Goal: Information Seeking & Learning: Compare options

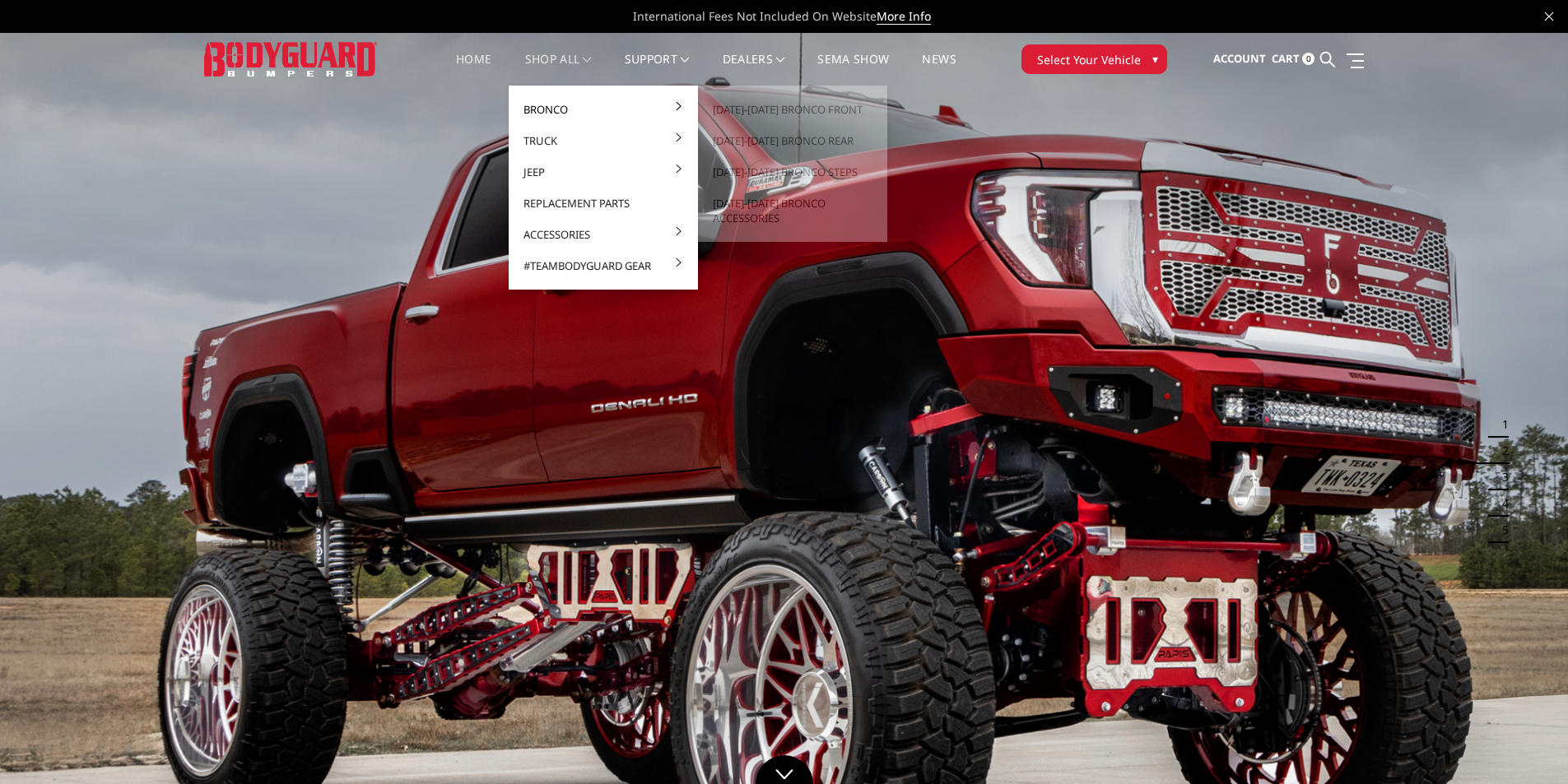
click at [554, 110] on link "Bronco" at bounding box center [603, 109] width 177 height 31
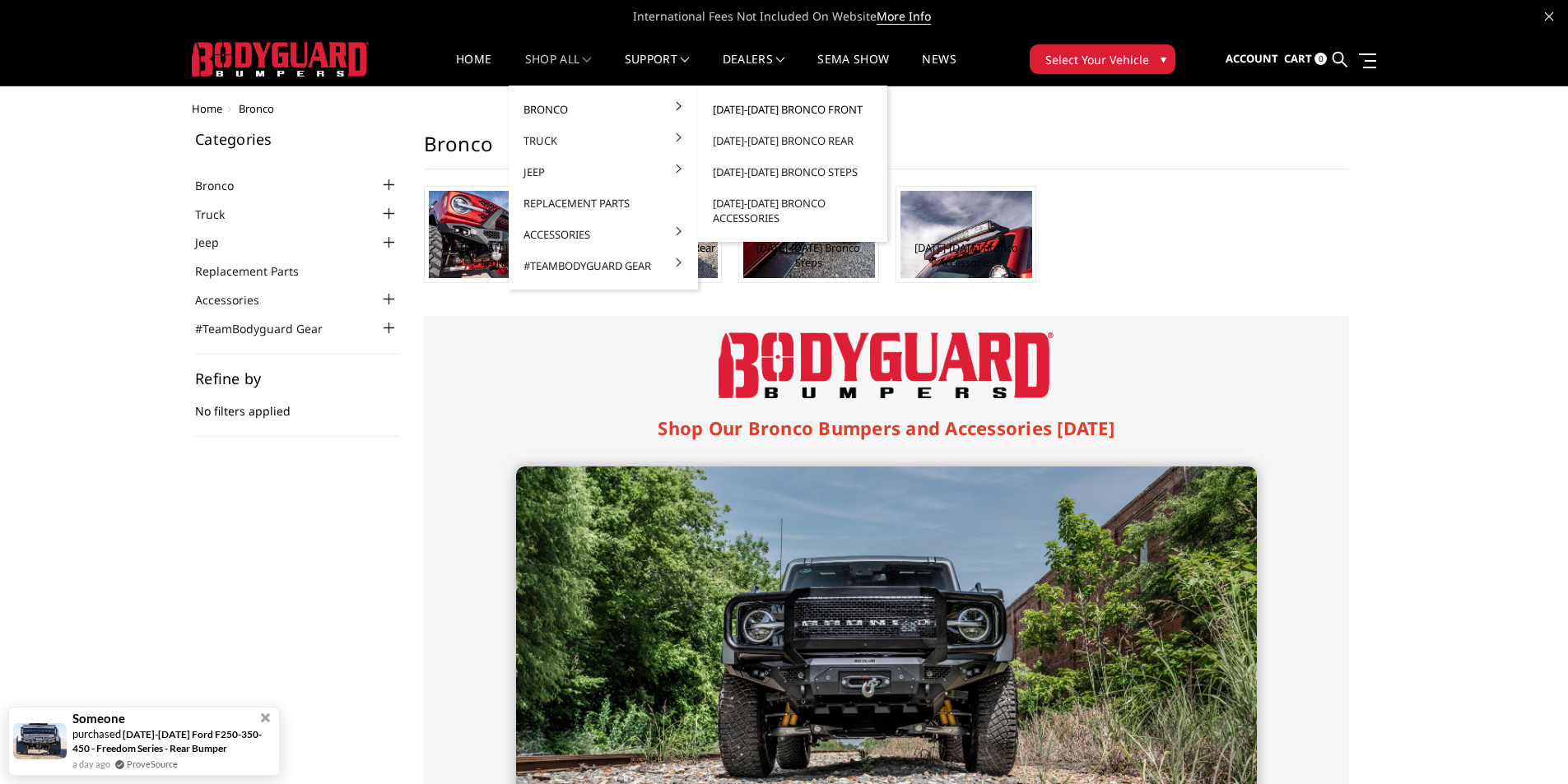
click at [801, 123] on link "[DATE]-[DATE] Bronco Front" at bounding box center [792, 109] width 177 height 31
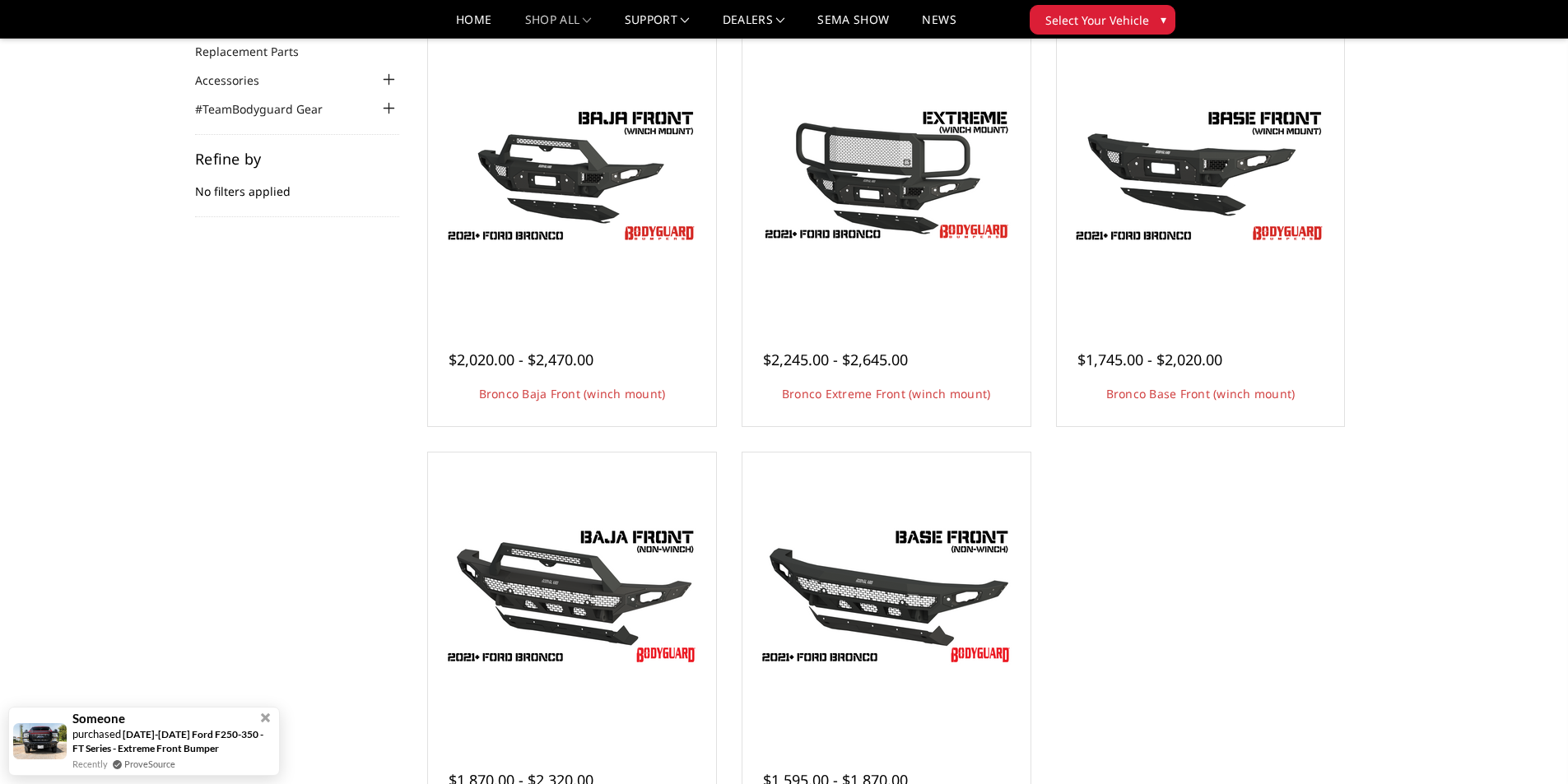
scroll to position [82, 0]
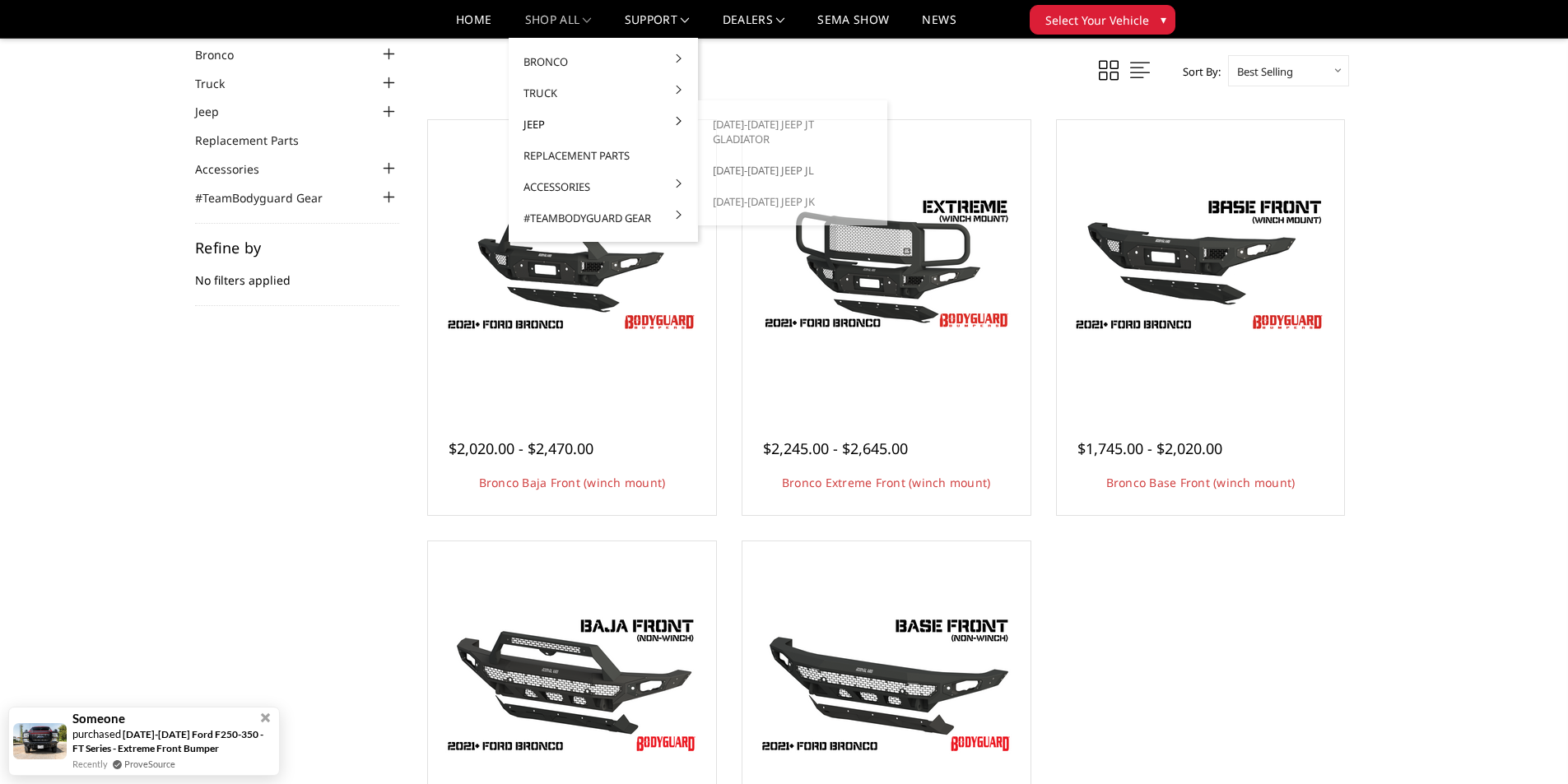
click at [782, 159] on link "[DATE]-[DATE] Jeep JL" at bounding box center [792, 170] width 177 height 31
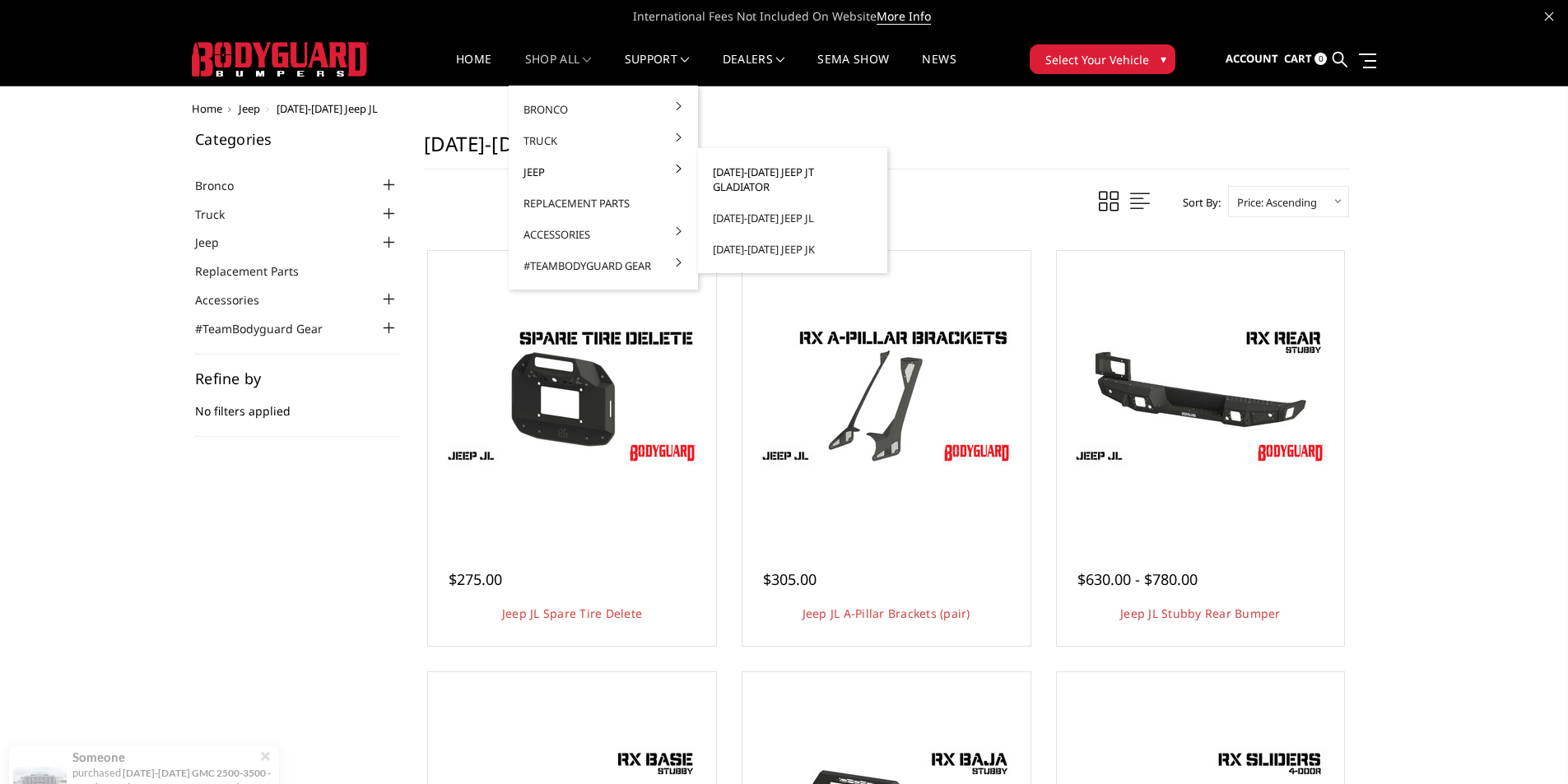
click at [794, 174] on link "[DATE]-[DATE] Jeep JT Gladiator" at bounding box center [792, 179] width 177 height 46
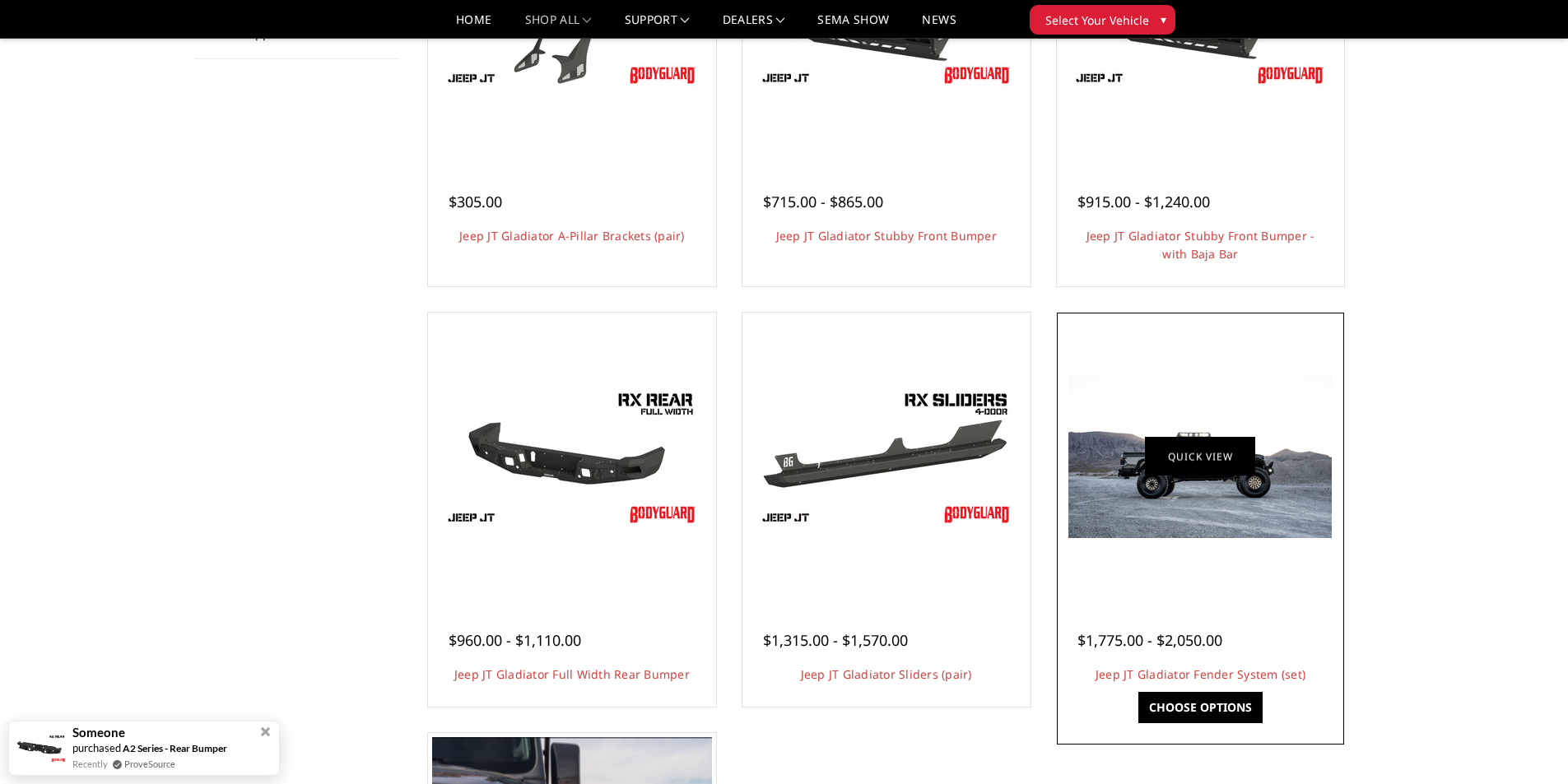
scroll to position [658, 0]
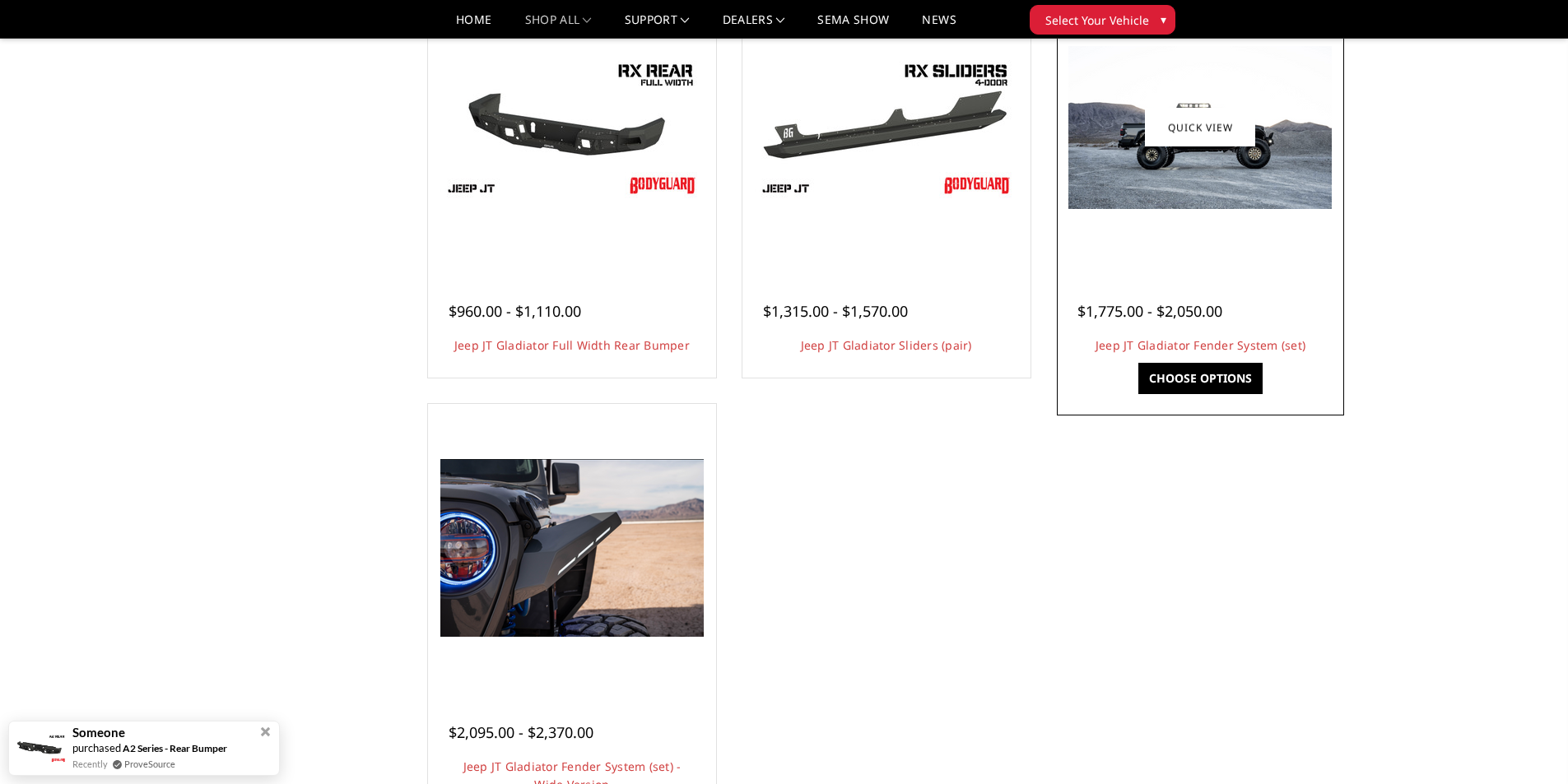
drag, startPoint x: 868, startPoint y: 158, endPoint x: 1188, endPoint y: 306, distance: 352.6
click at [869, 158] on img at bounding box center [887, 127] width 263 height 175
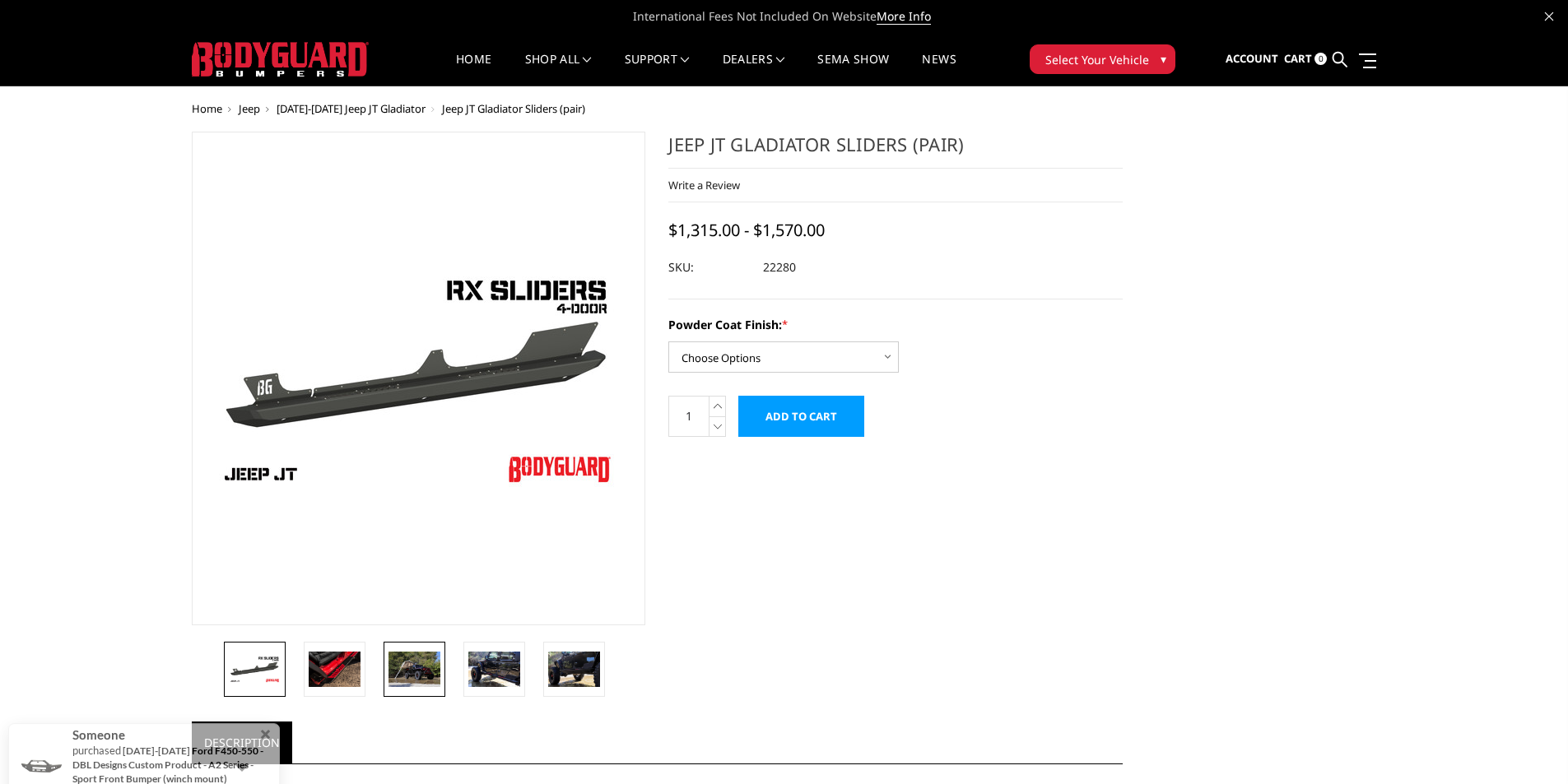
drag, startPoint x: 352, startPoint y: 677, endPoint x: 427, endPoint y: 678, distance: 75.0
click at [354, 677] on img at bounding box center [334, 669] width 52 height 34
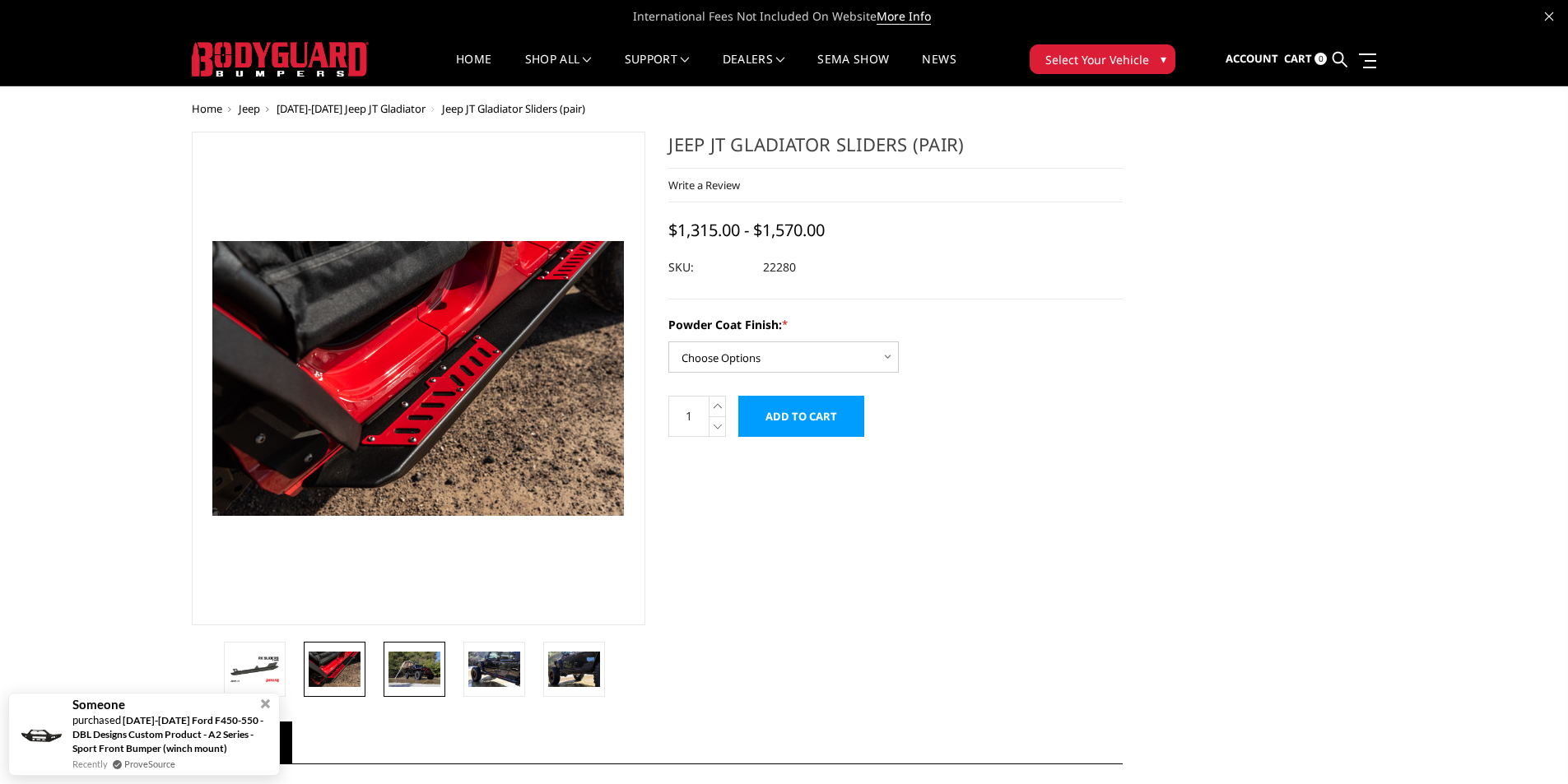
click at [431, 679] on img at bounding box center [414, 669] width 52 height 34
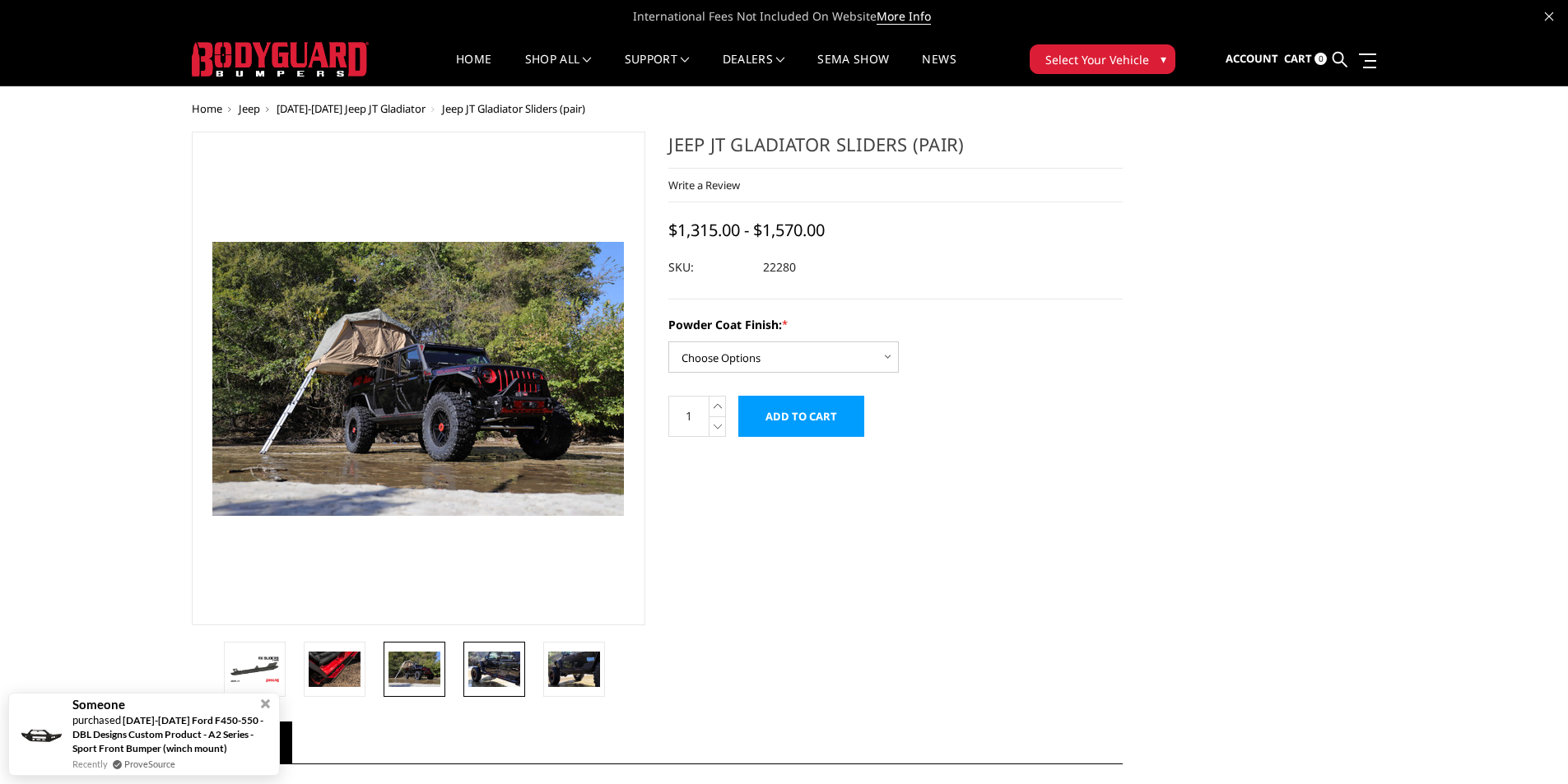
click at [514, 687] on link at bounding box center [494, 670] width 62 height 55
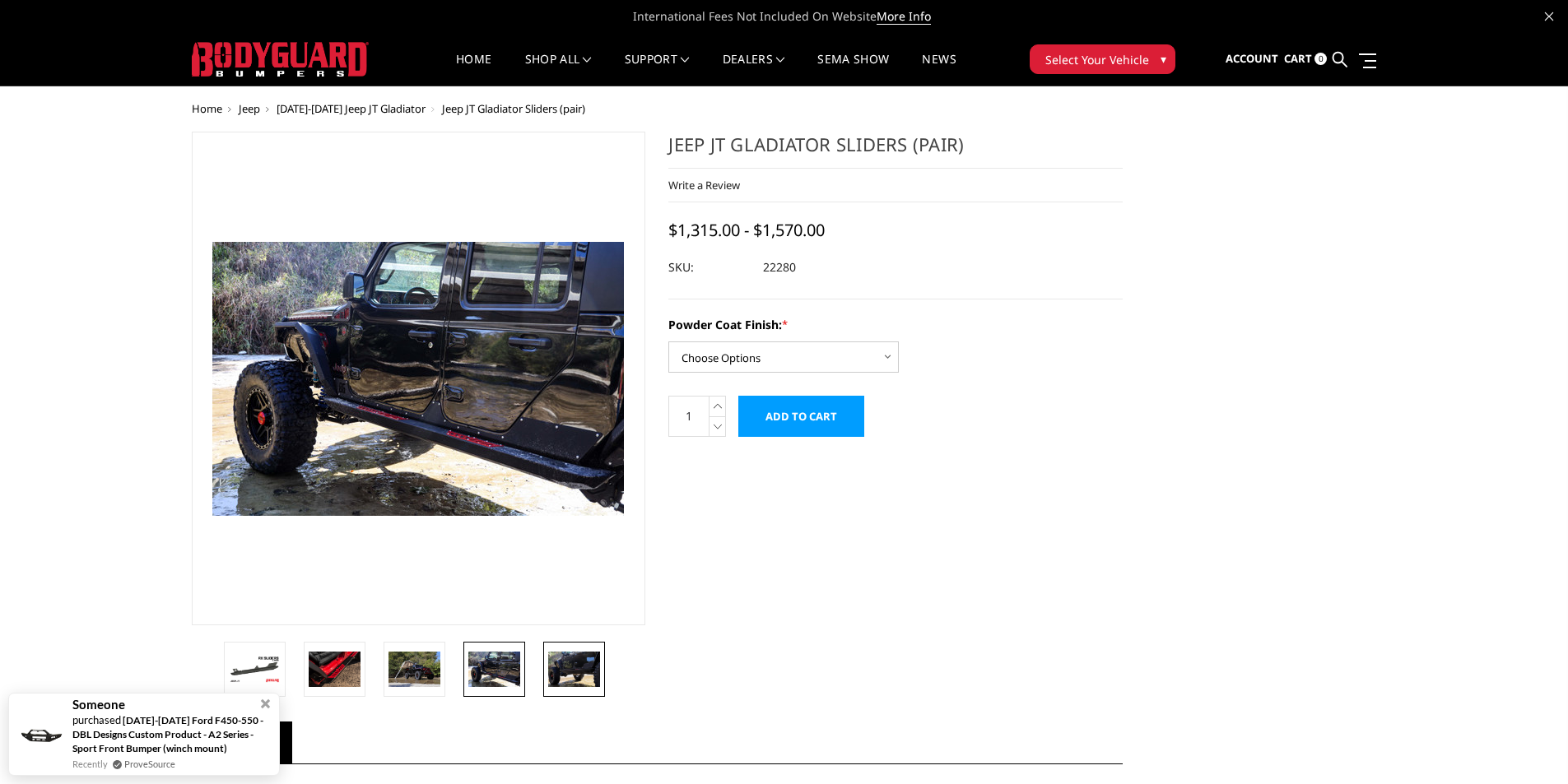
click at [556, 687] on link at bounding box center [574, 670] width 62 height 55
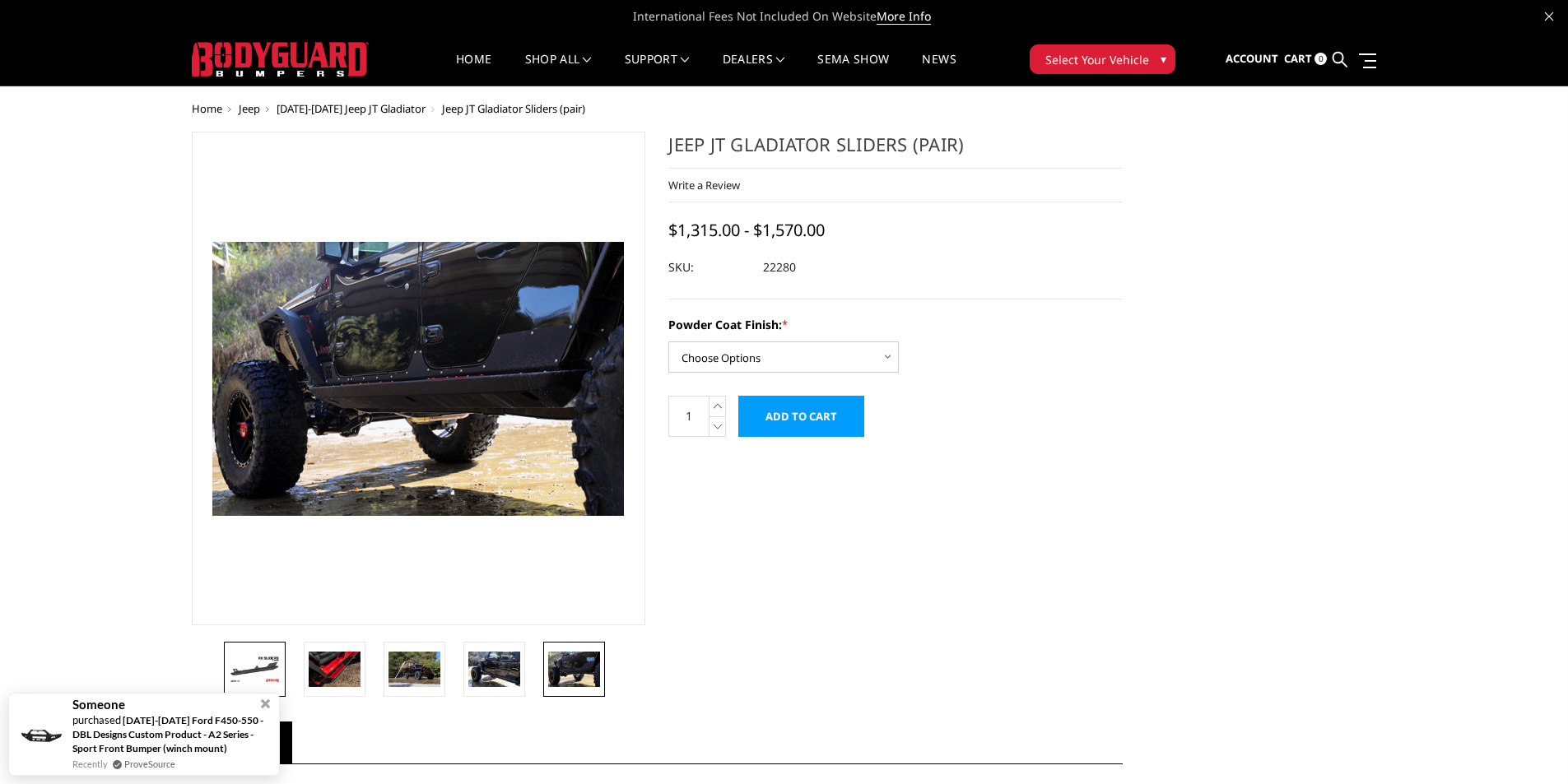
click at [256, 674] on img at bounding box center [255, 670] width 52 height 29
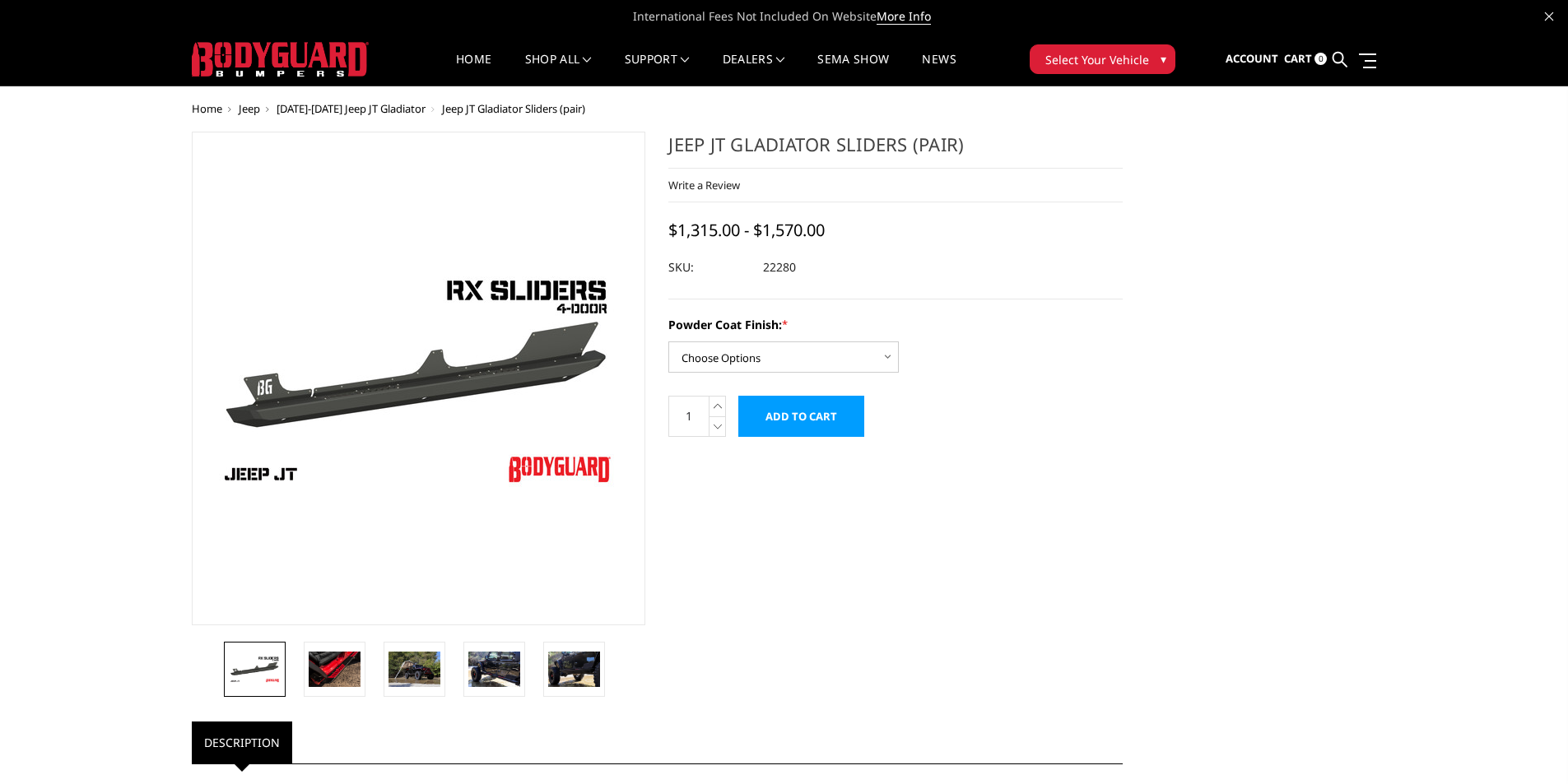
click at [345, 54] on img at bounding box center [280, 59] width 177 height 34
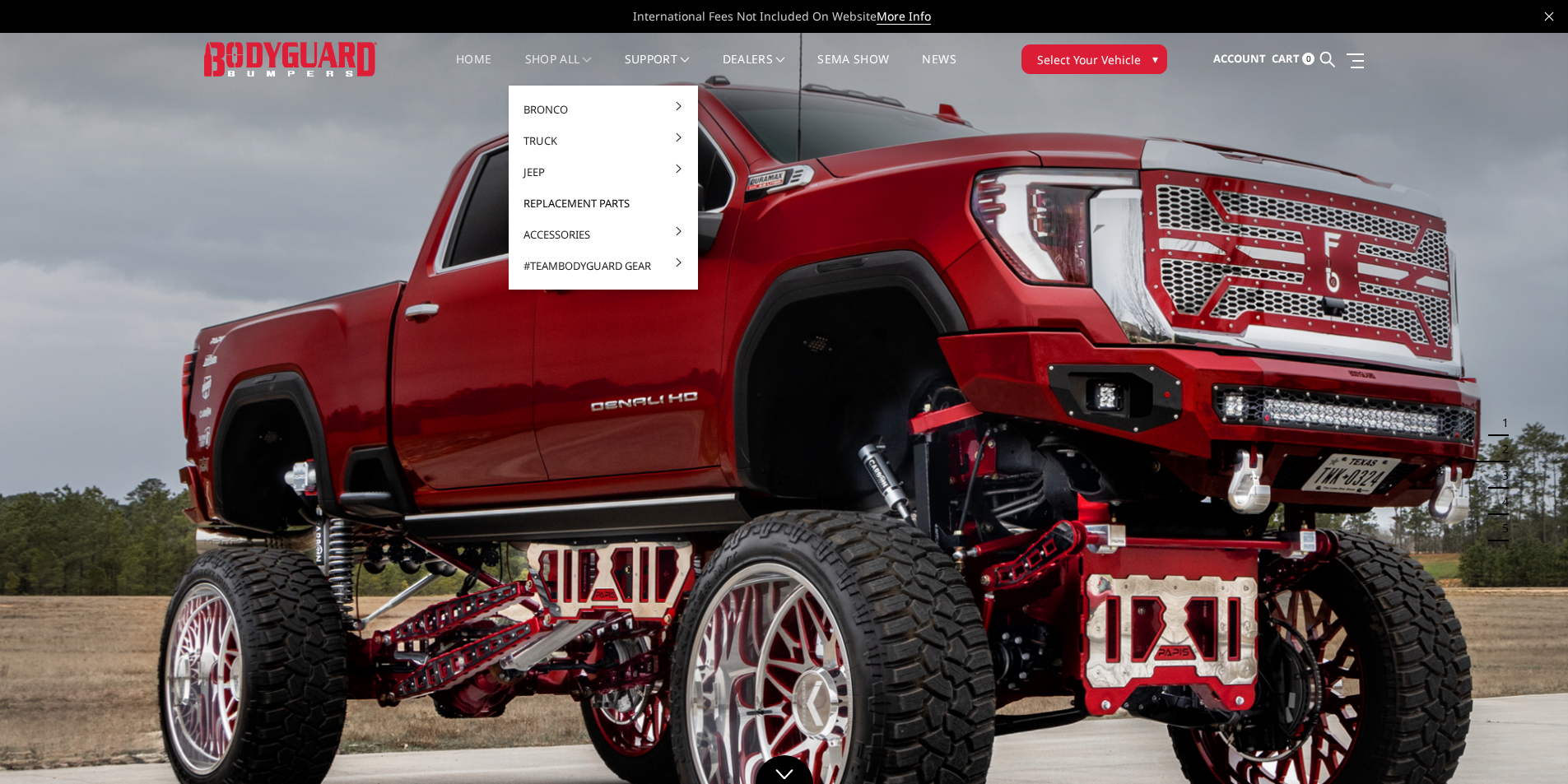
click at [590, 210] on link "Replacement Parts" at bounding box center [603, 203] width 177 height 31
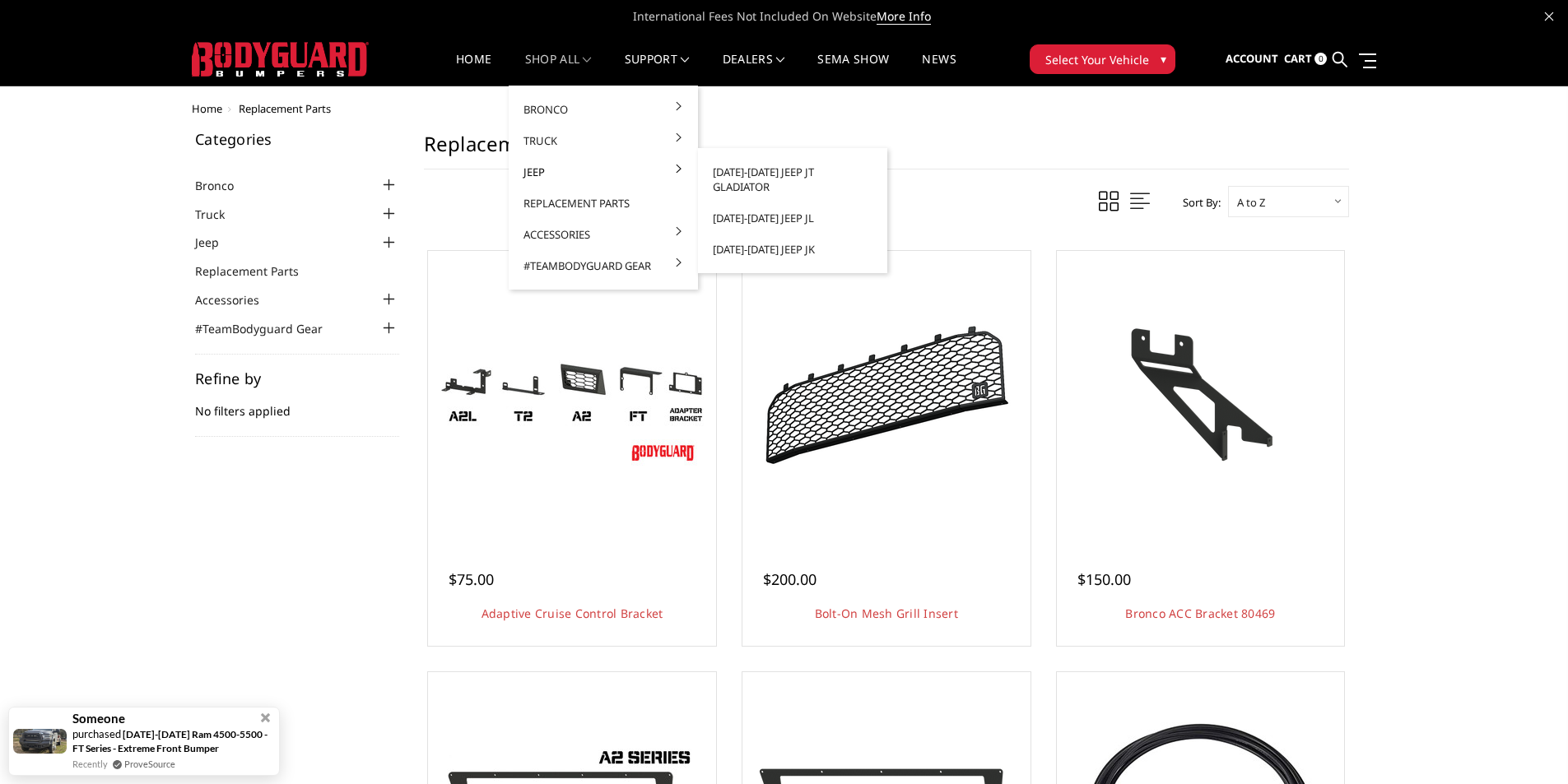
click at [585, 171] on link "Jeep" at bounding box center [603, 172] width 177 height 31
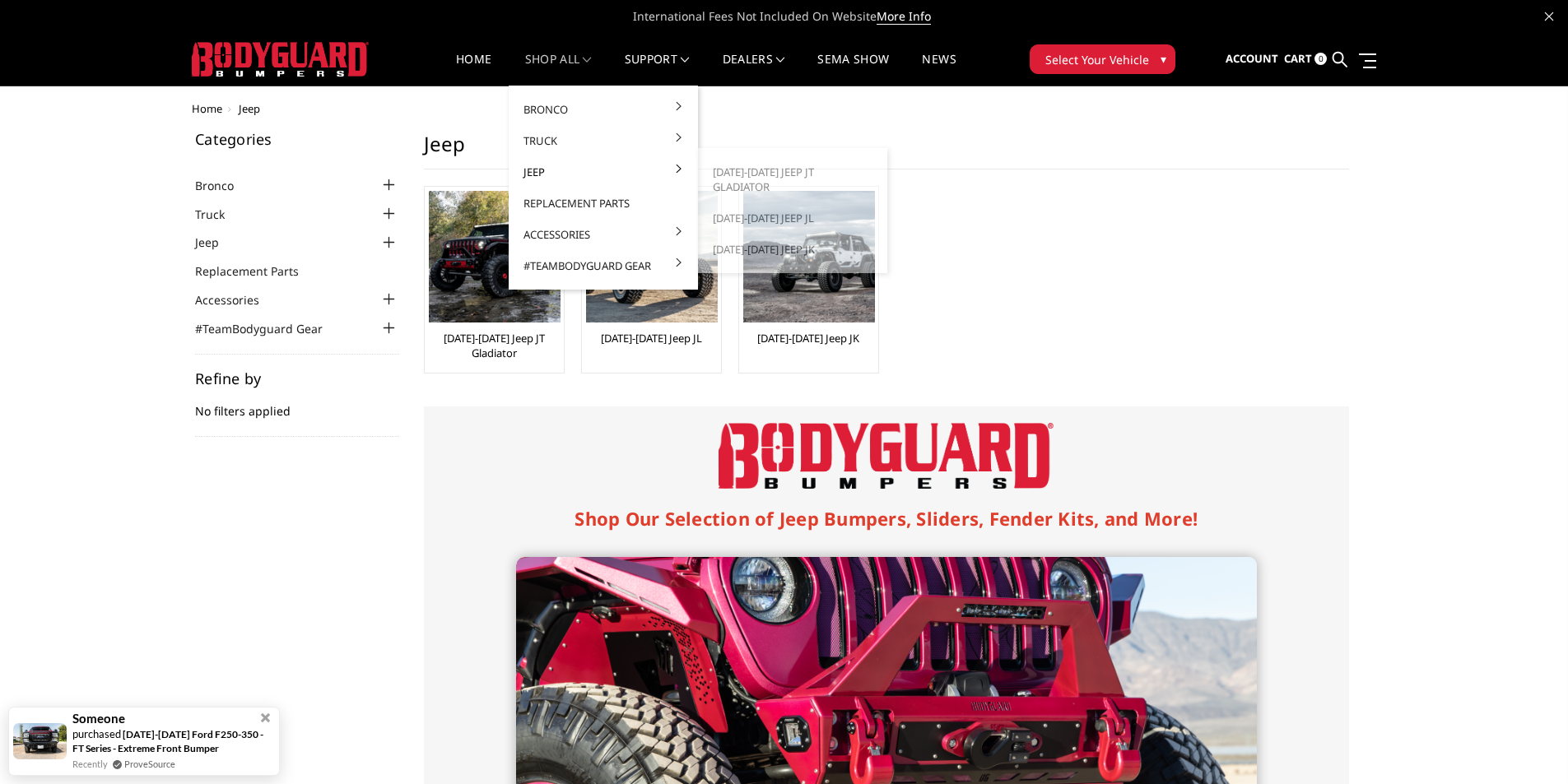
click at [548, 175] on link "Jeep" at bounding box center [603, 172] width 177 height 31
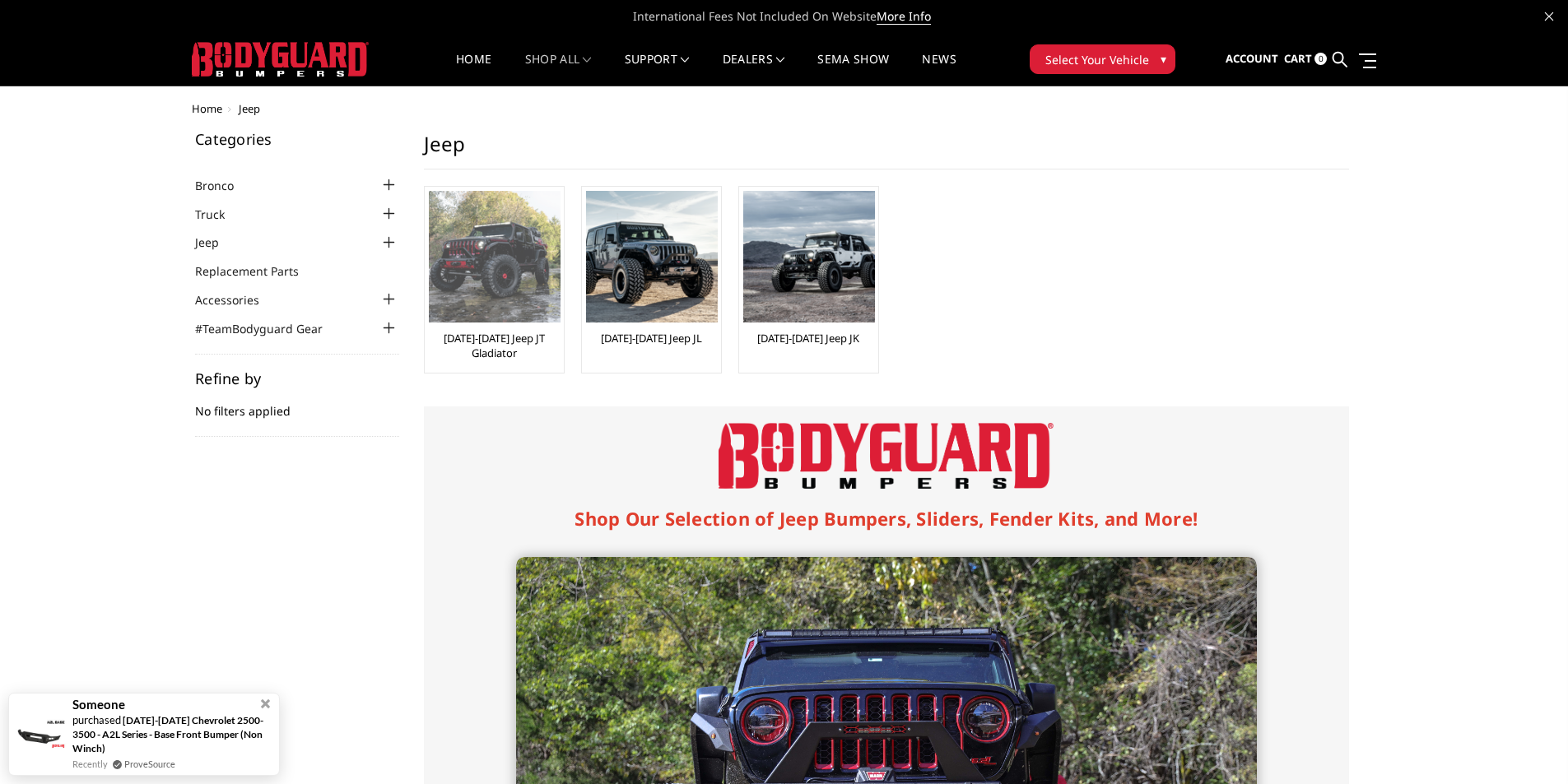
click at [521, 250] on img at bounding box center [494, 257] width 132 height 132
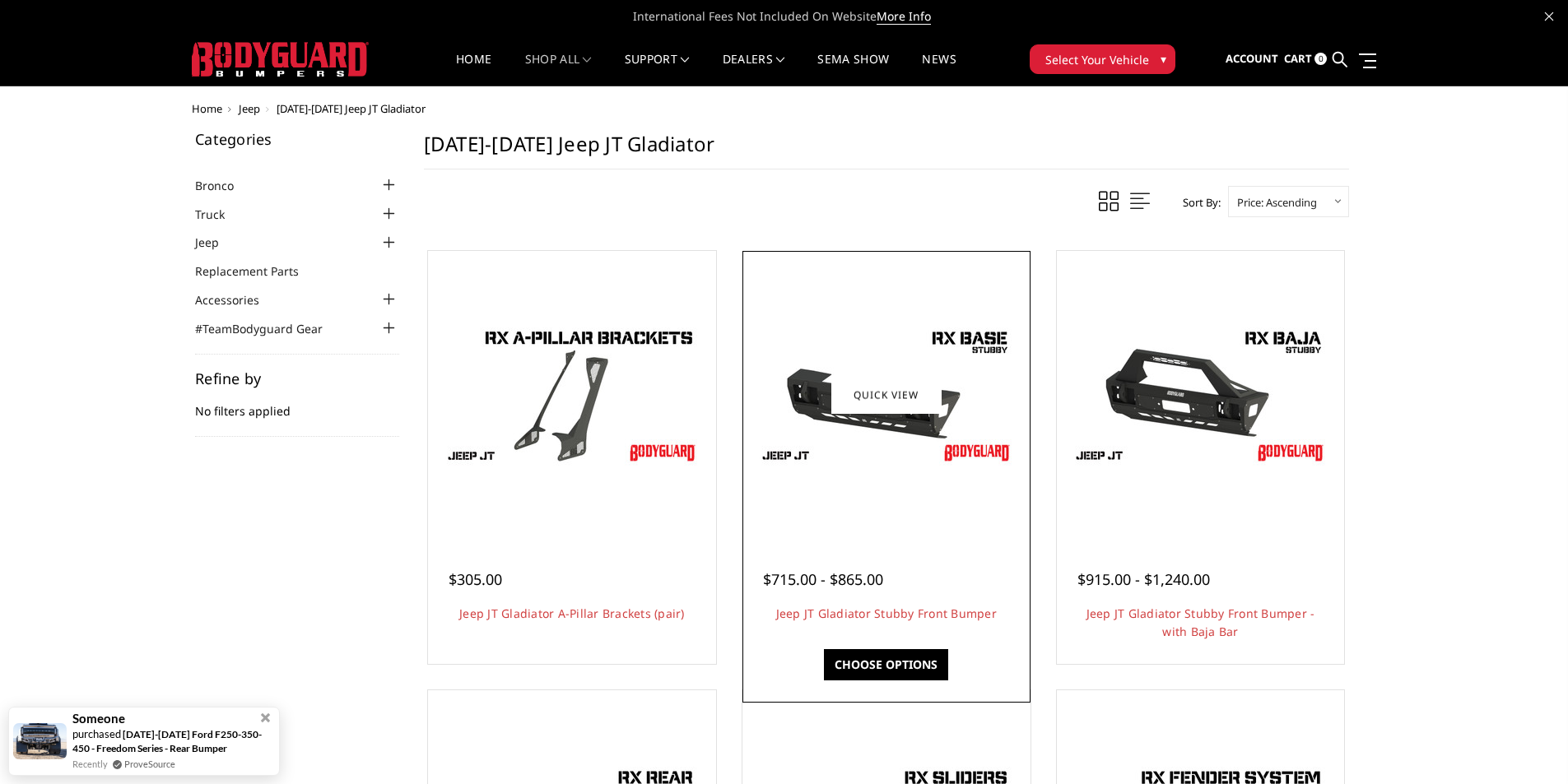
click at [808, 398] on img at bounding box center [887, 394] width 263 height 148
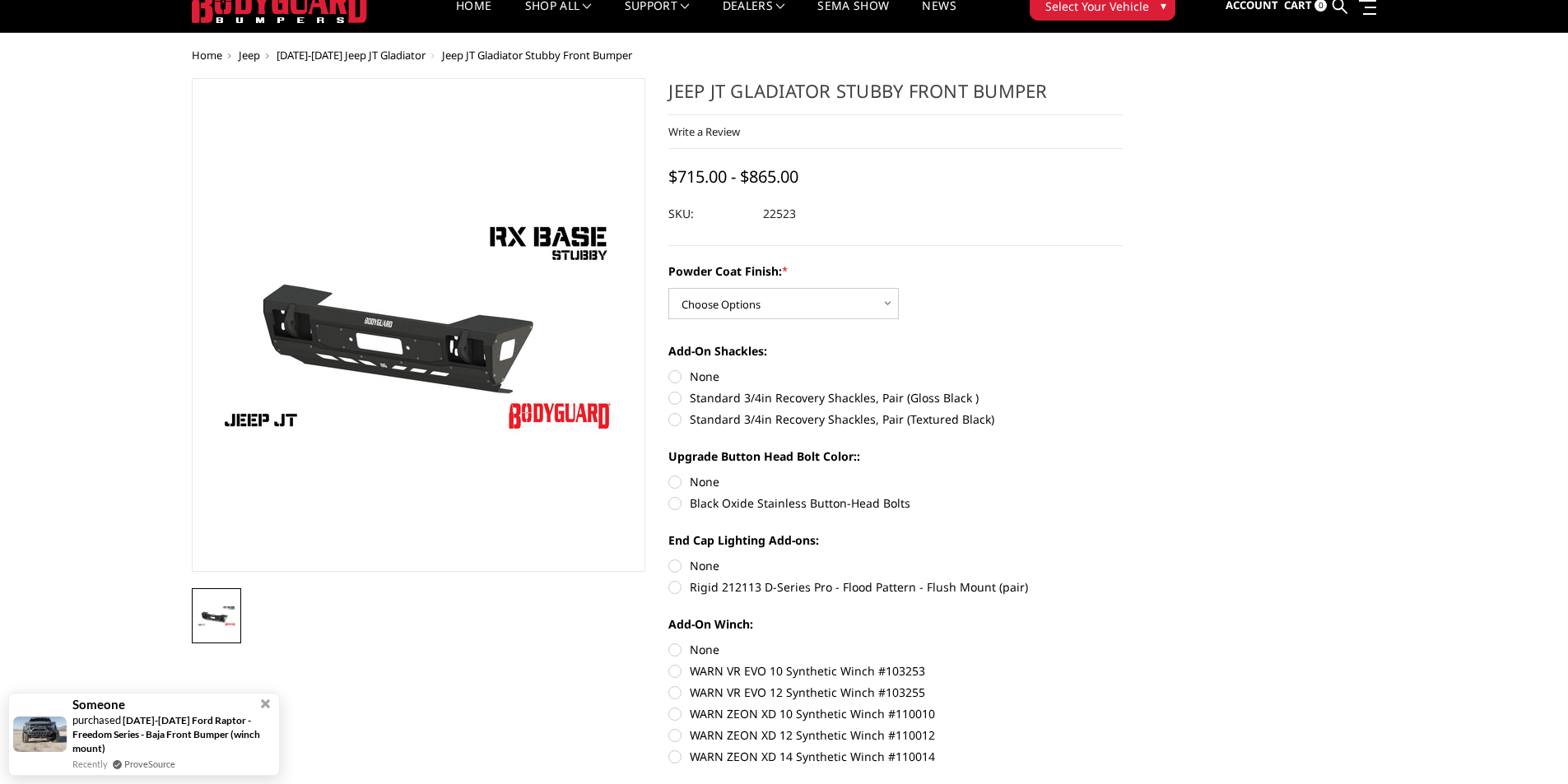
scroll to position [329, 0]
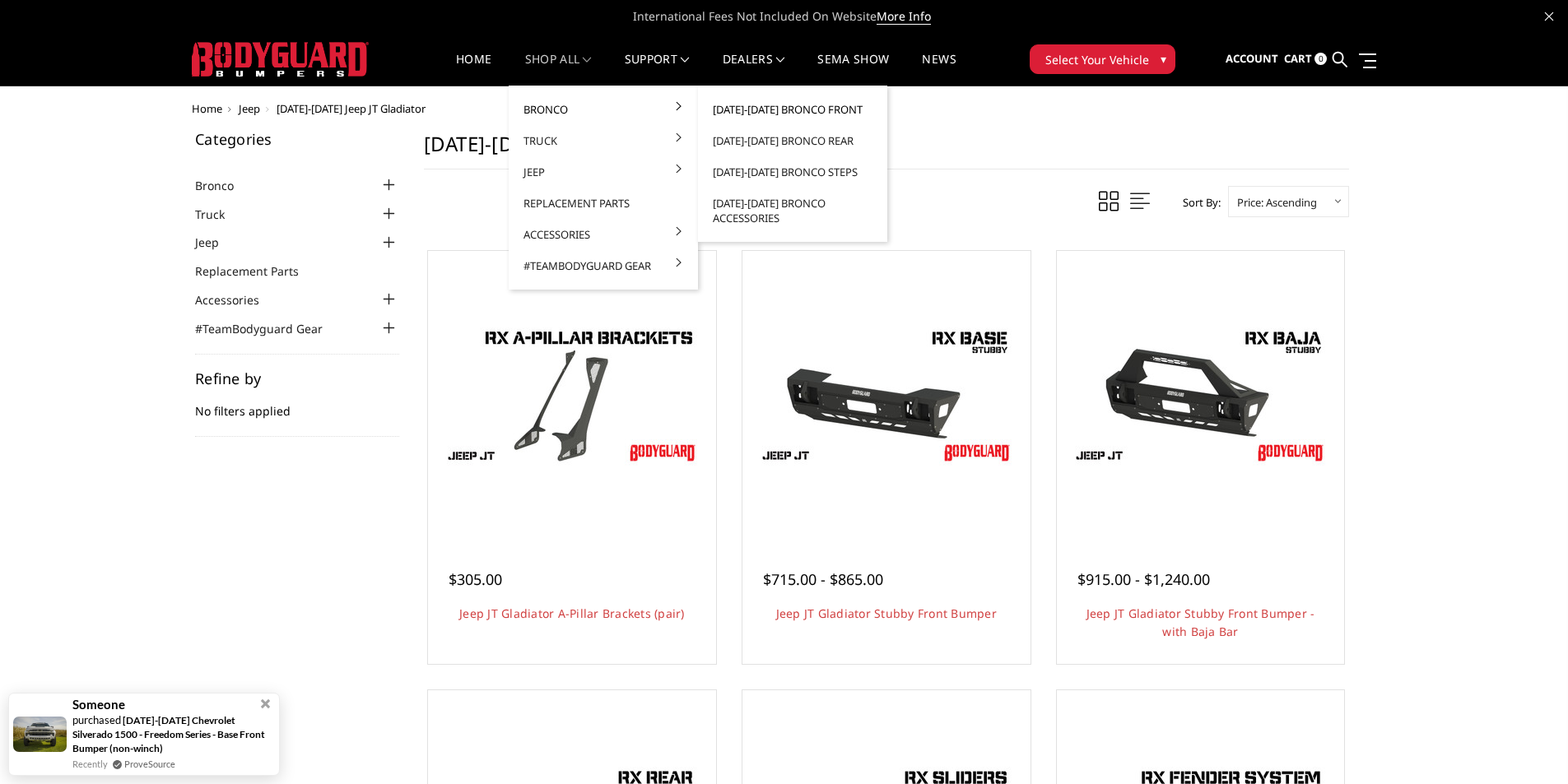
click at [788, 105] on link "[DATE]-[DATE] Bronco Front" at bounding box center [792, 109] width 177 height 31
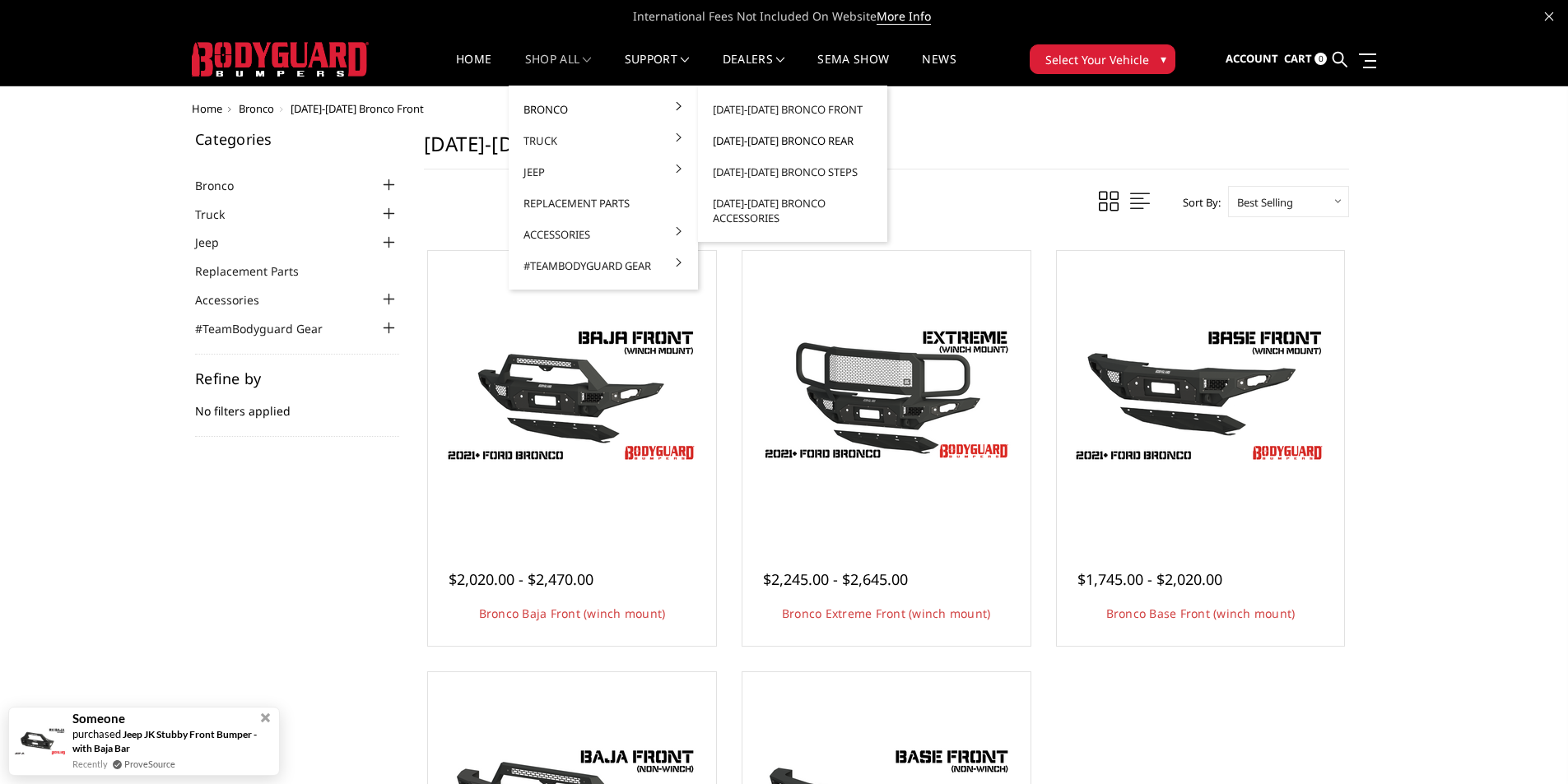
click at [762, 134] on link "[DATE]-[DATE] Bronco Rear" at bounding box center [792, 140] width 177 height 31
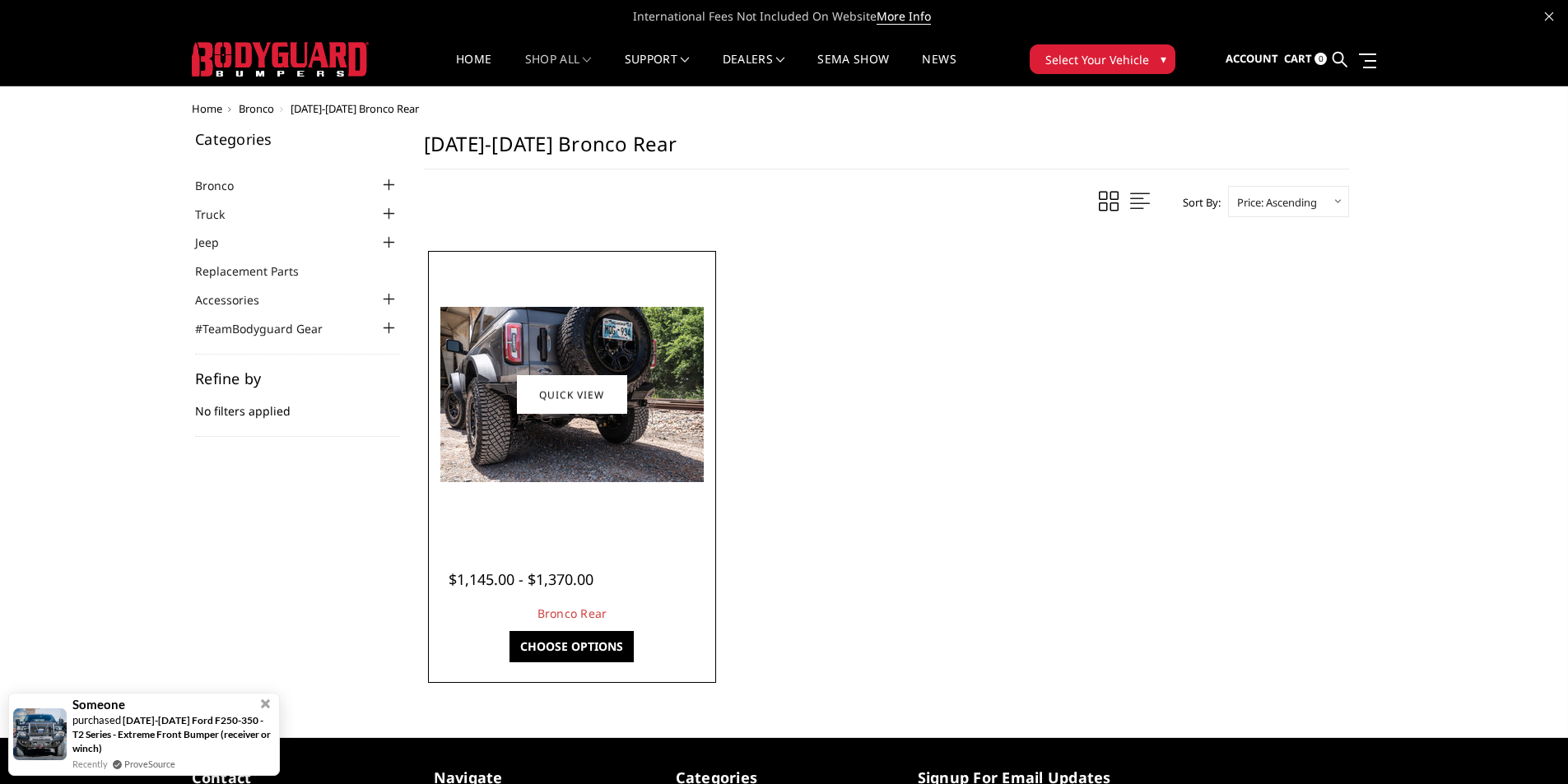
click at [534, 372] on img at bounding box center [572, 395] width 263 height 175
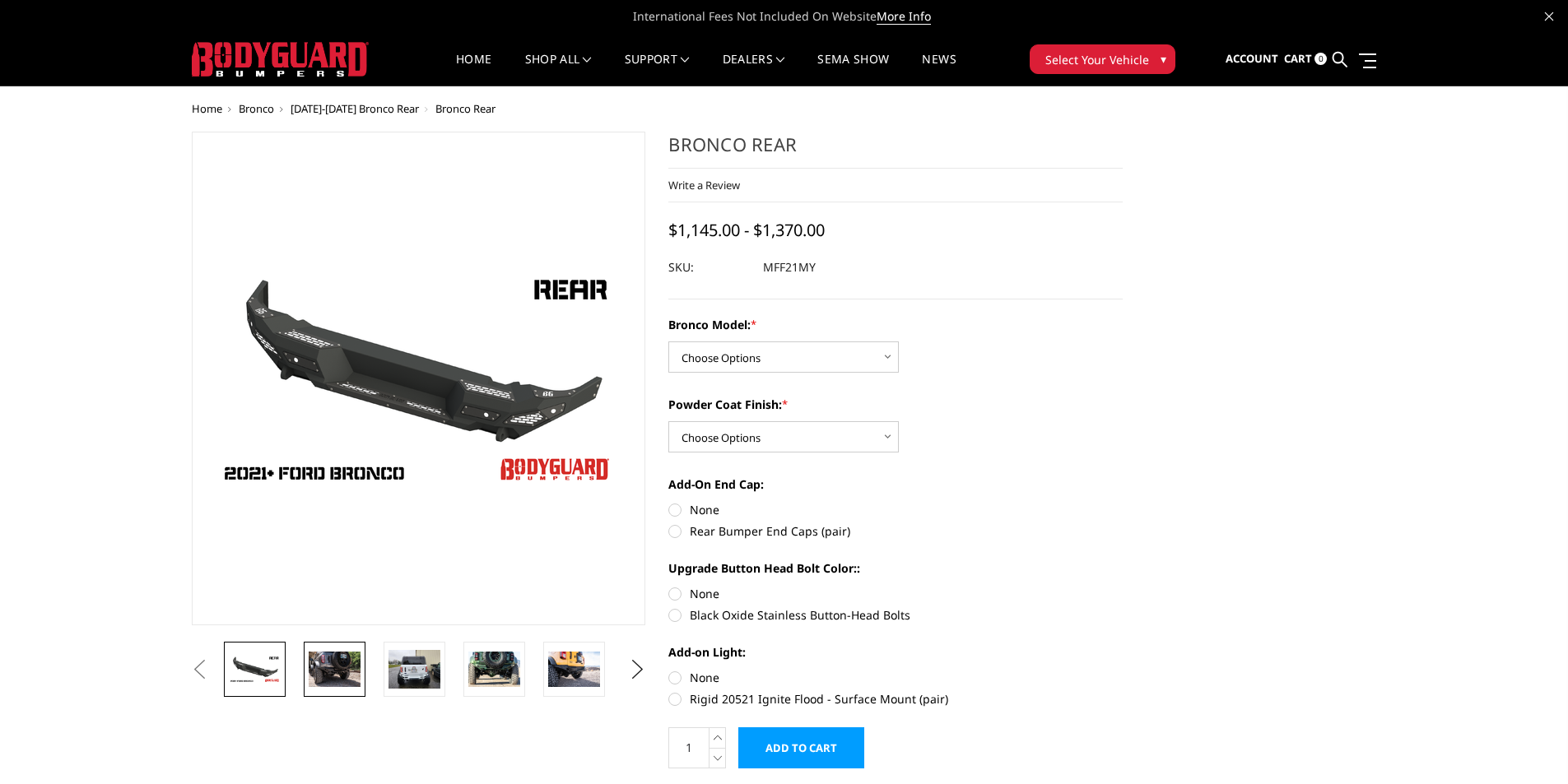
click at [342, 677] on img at bounding box center [334, 669] width 52 height 34
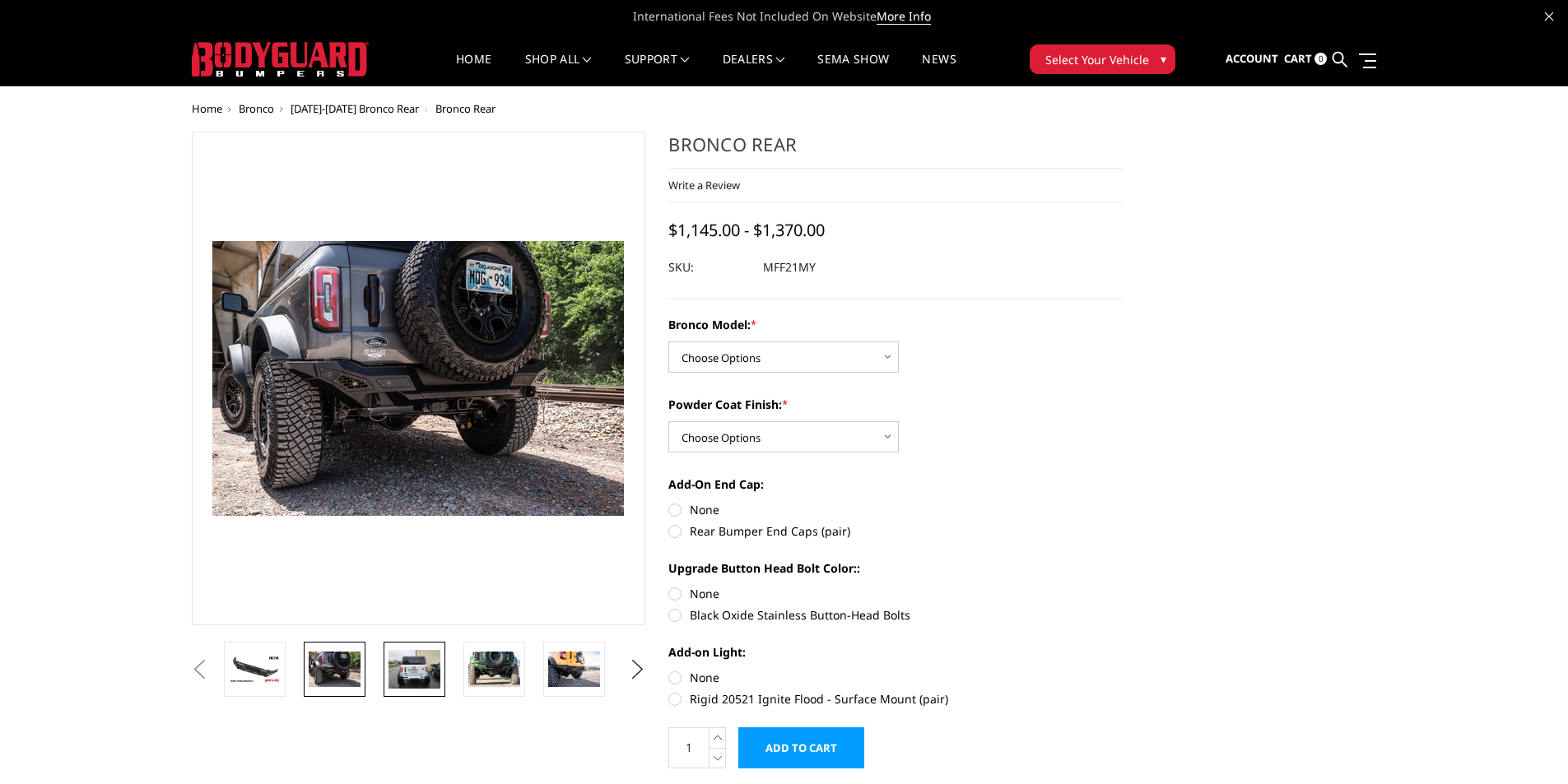
click at [405, 674] on img at bounding box center [414, 669] width 52 height 39
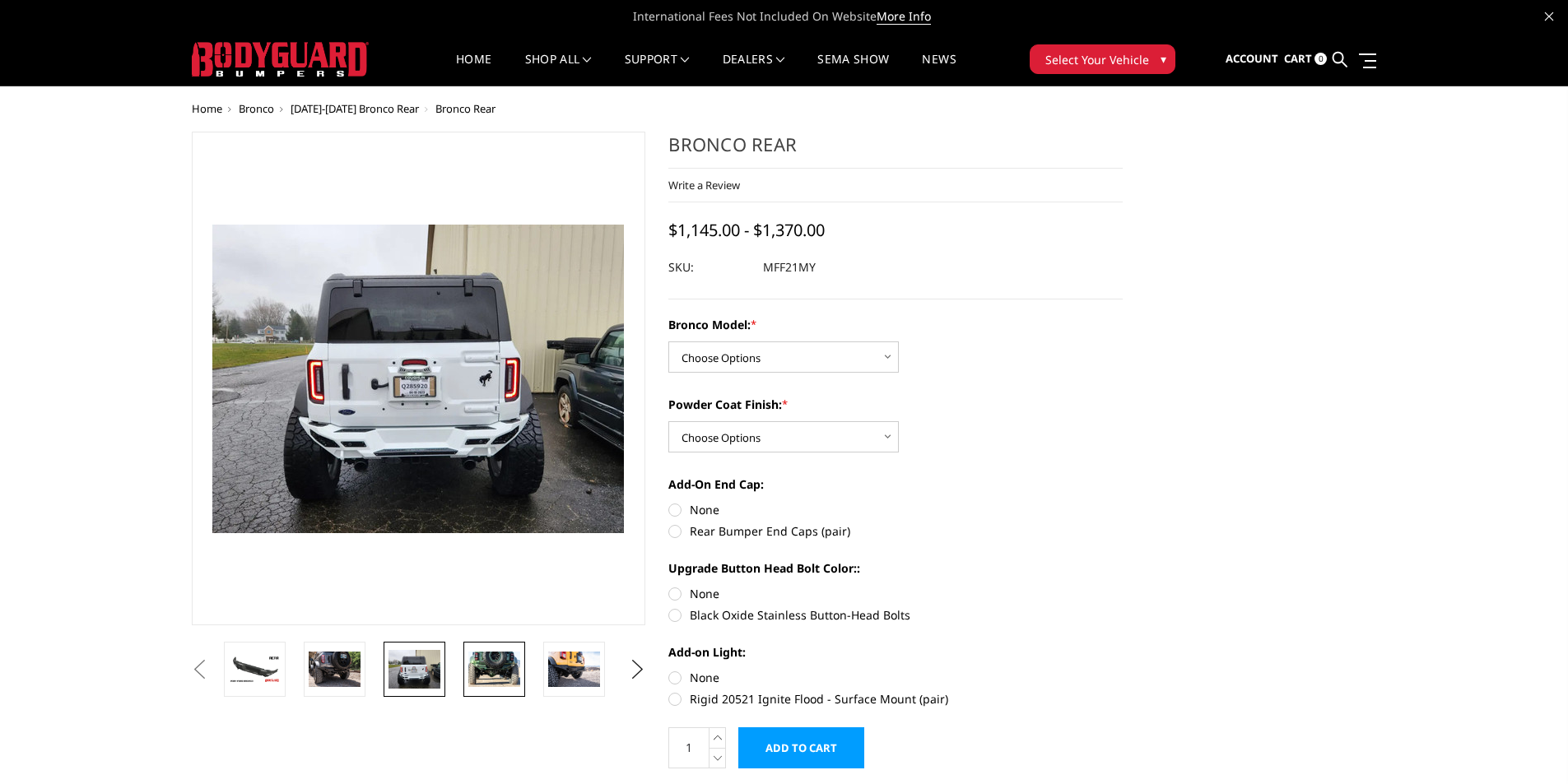
click at [524, 688] on link at bounding box center [494, 670] width 62 height 55
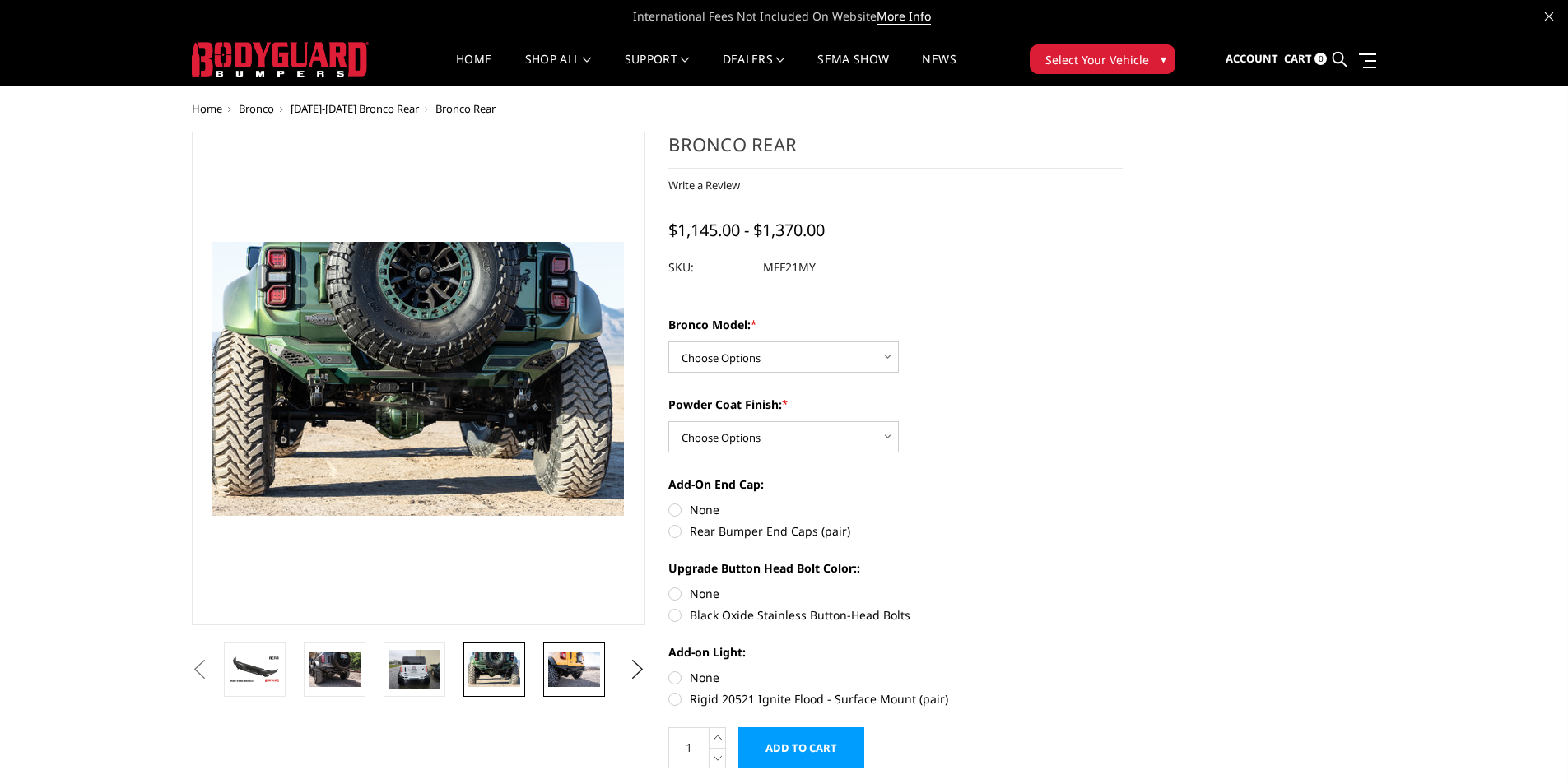
click at [574, 672] on img at bounding box center [574, 669] width 52 height 34
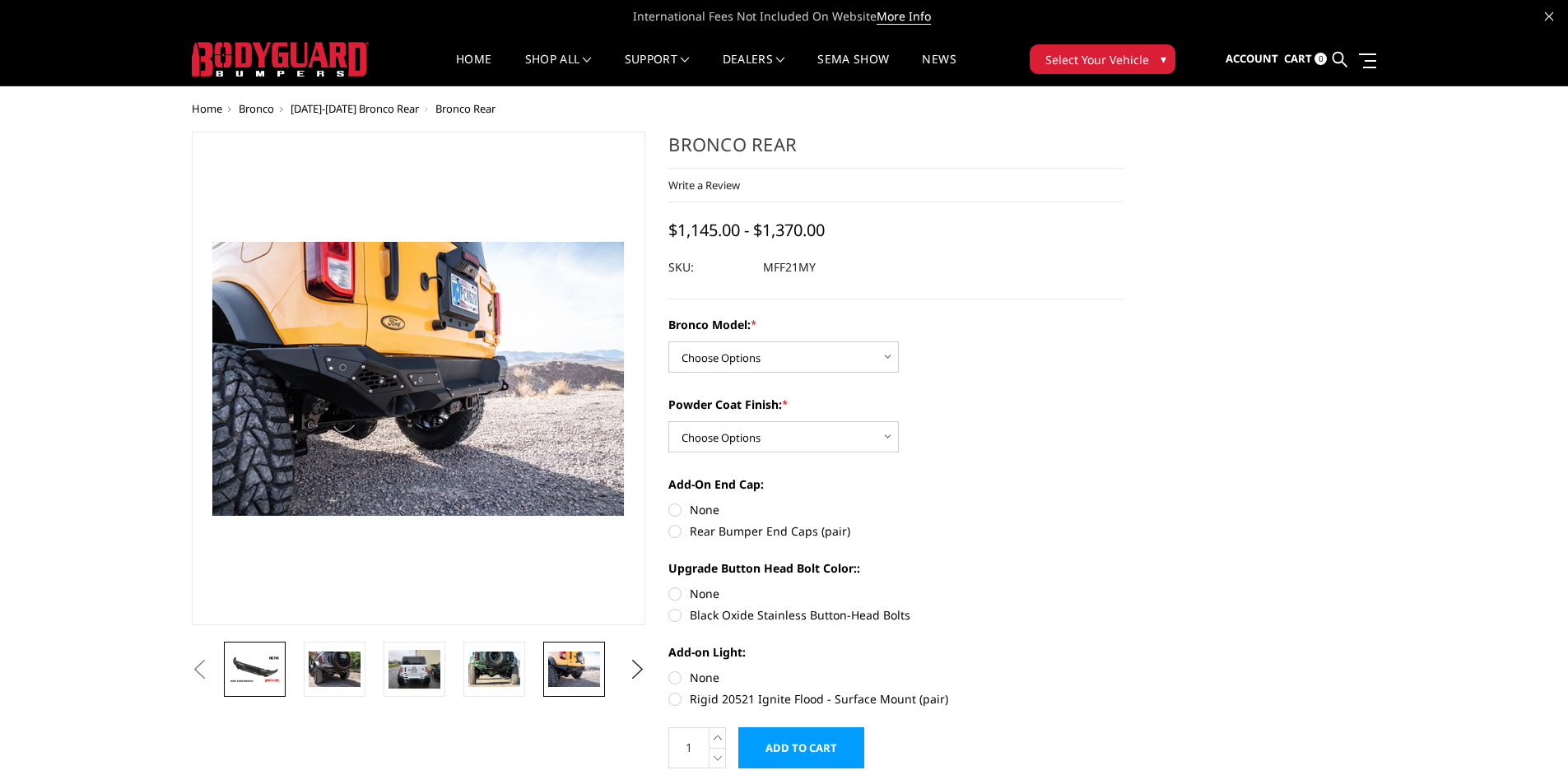
click at [279, 653] on link at bounding box center [255, 670] width 62 height 55
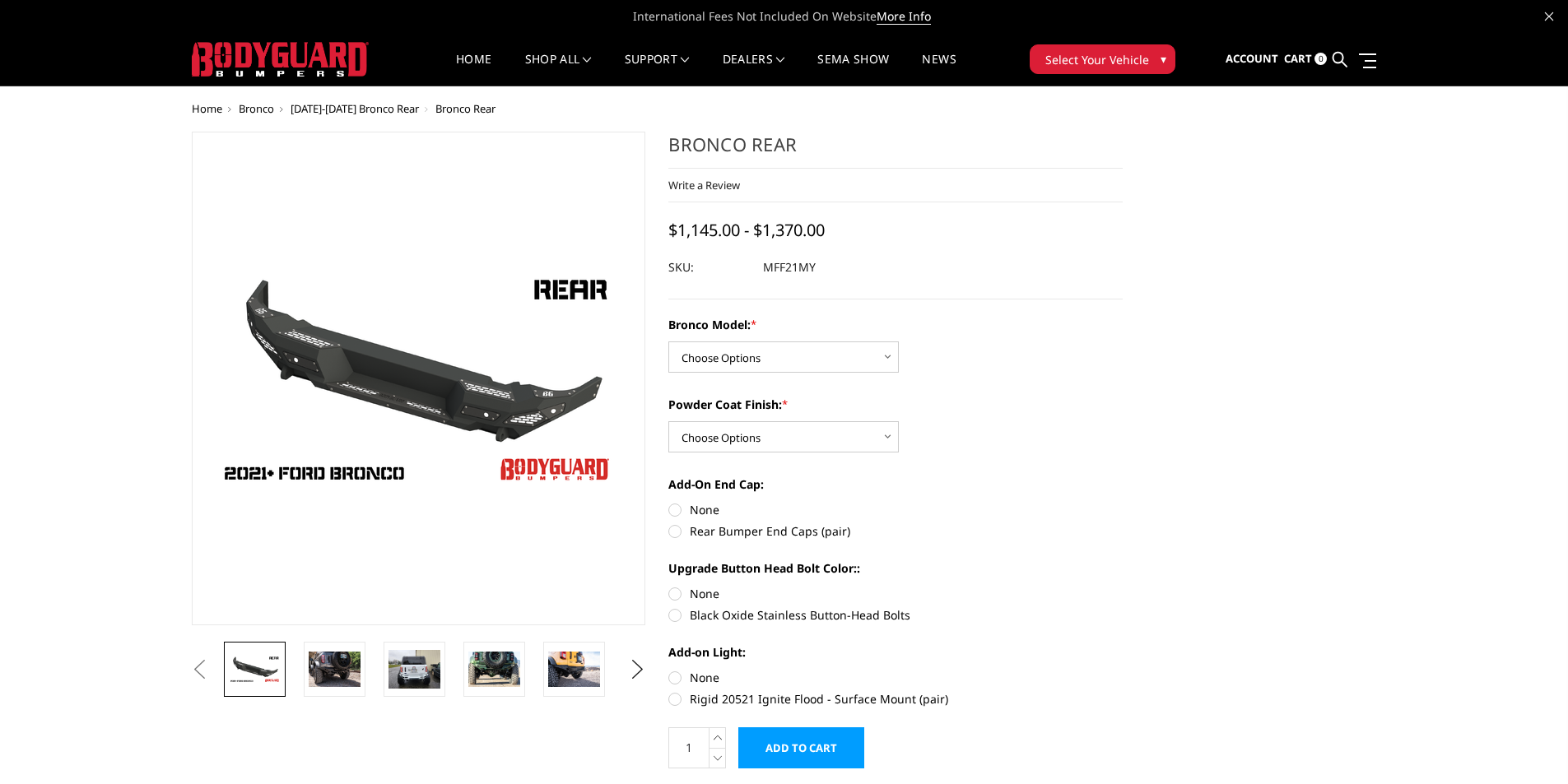
click at [302, 45] on img at bounding box center [280, 59] width 177 height 34
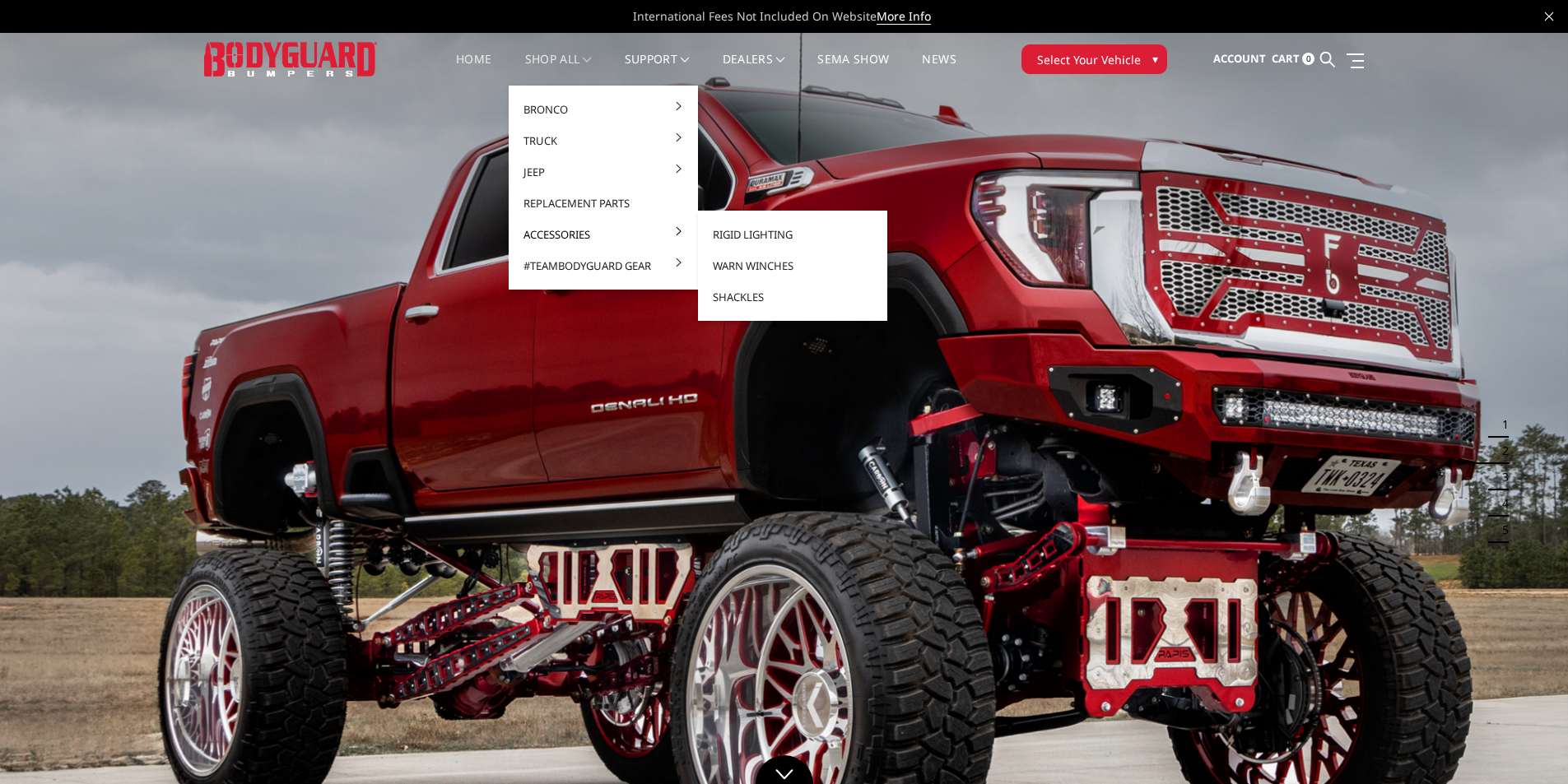
click at [564, 237] on link "Accessories" at bounding box center [603, 234] width 177 height 31
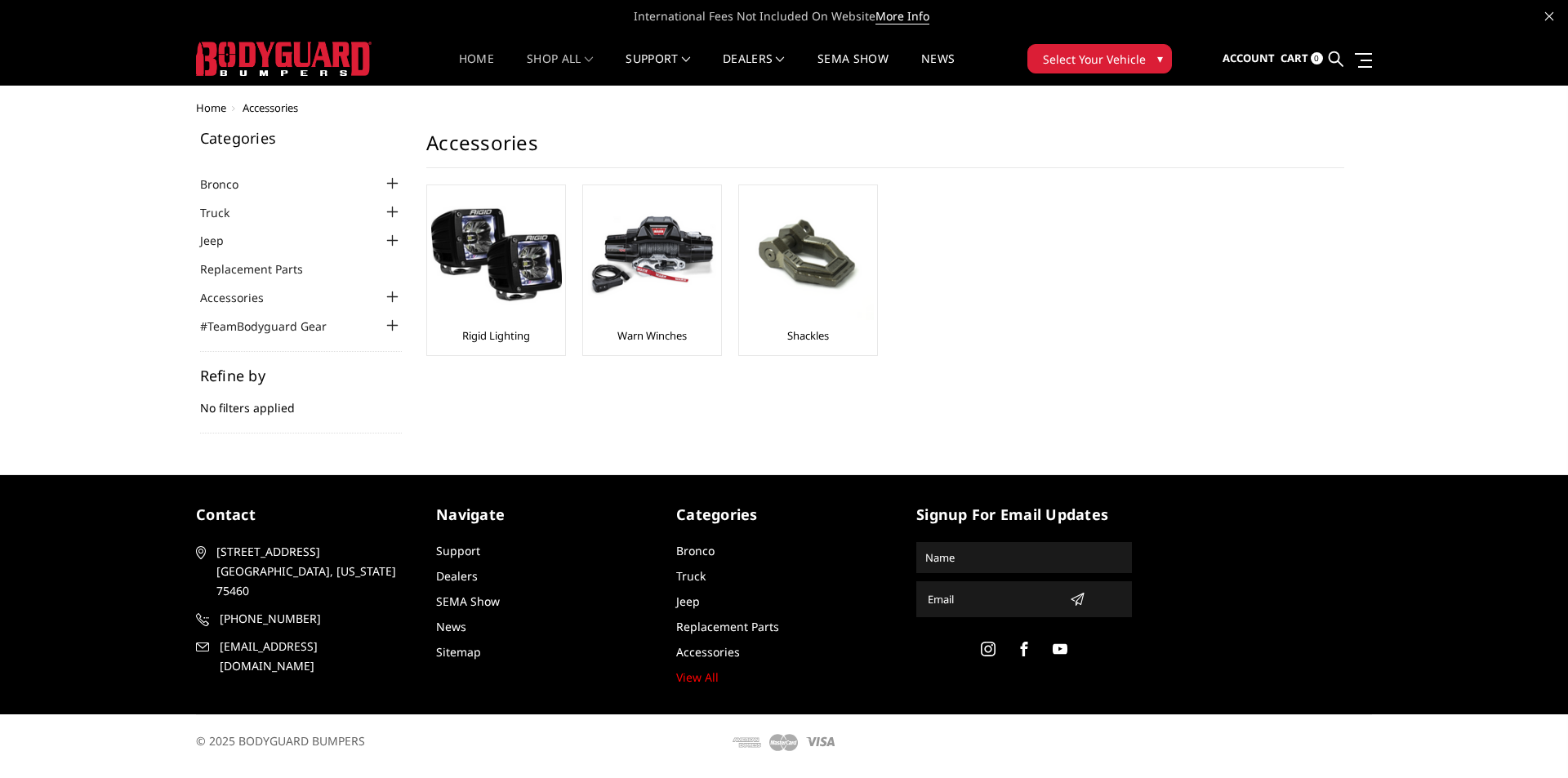
click at [478, 59] on link "Home" at bounding box center [476, 69] width 35 height 32
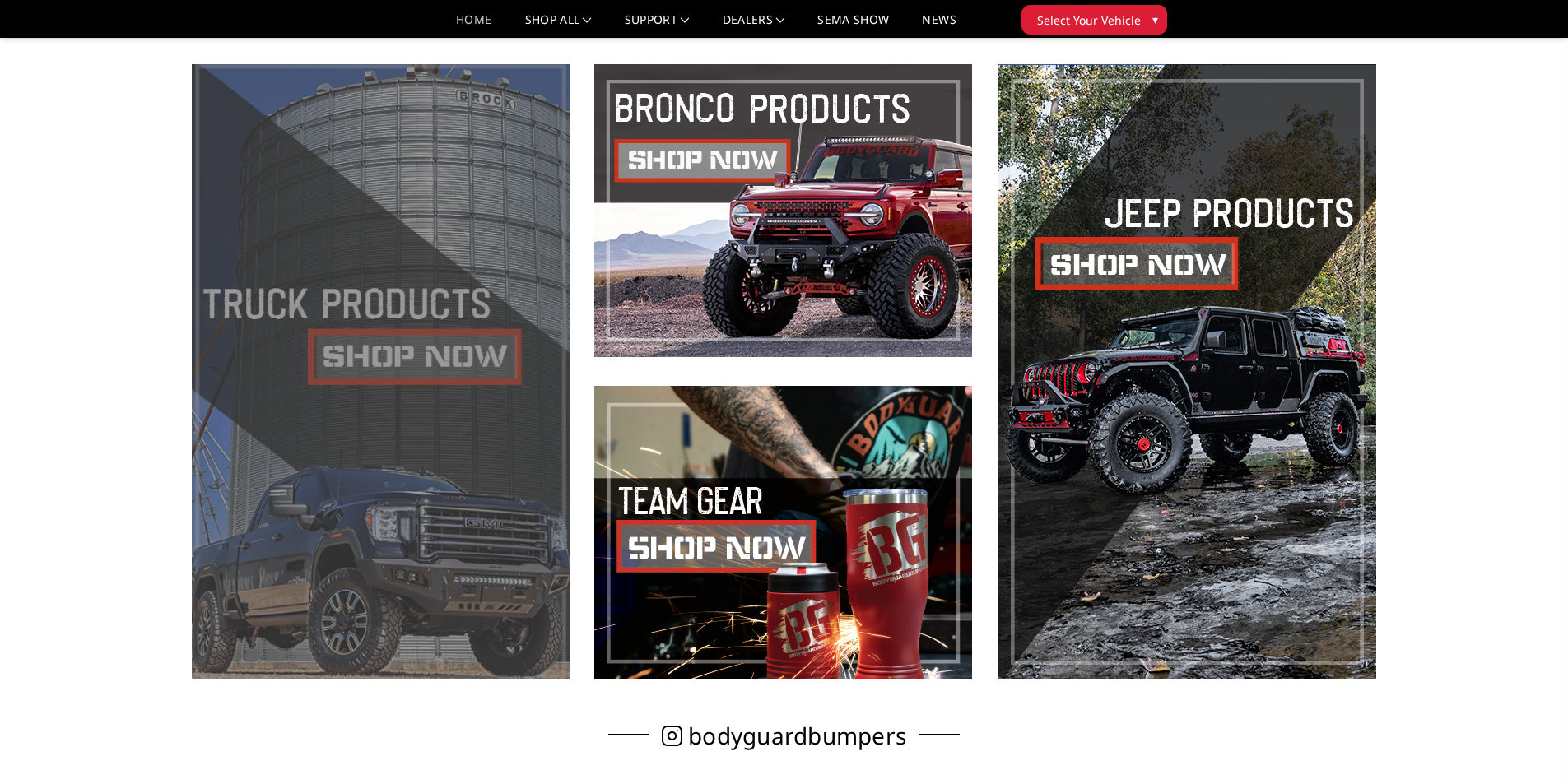
scroll to position [714, 0]
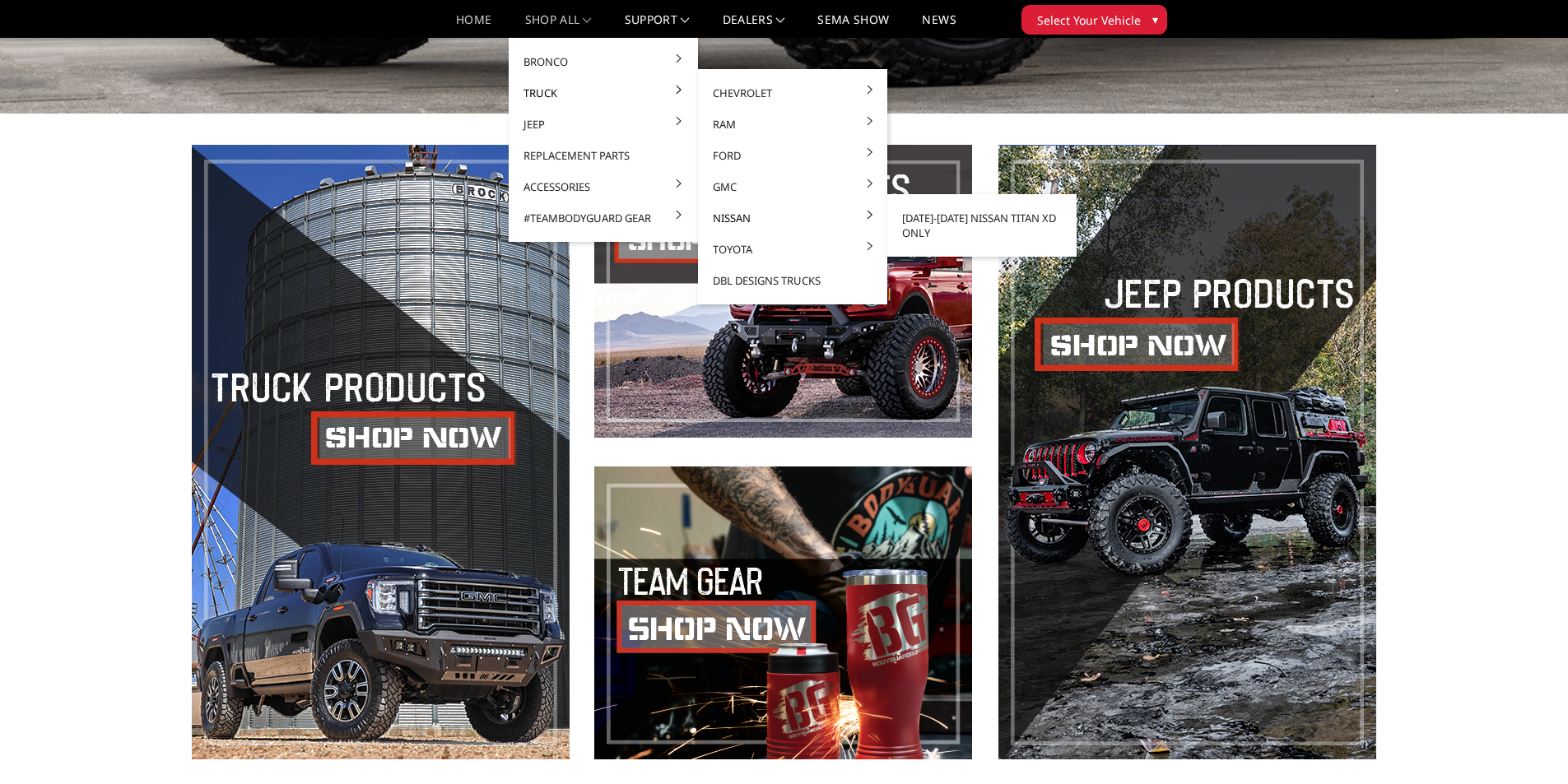
click at [742, 221] on link "Nissan" at bounding box center [792, 217] width 177 height 31
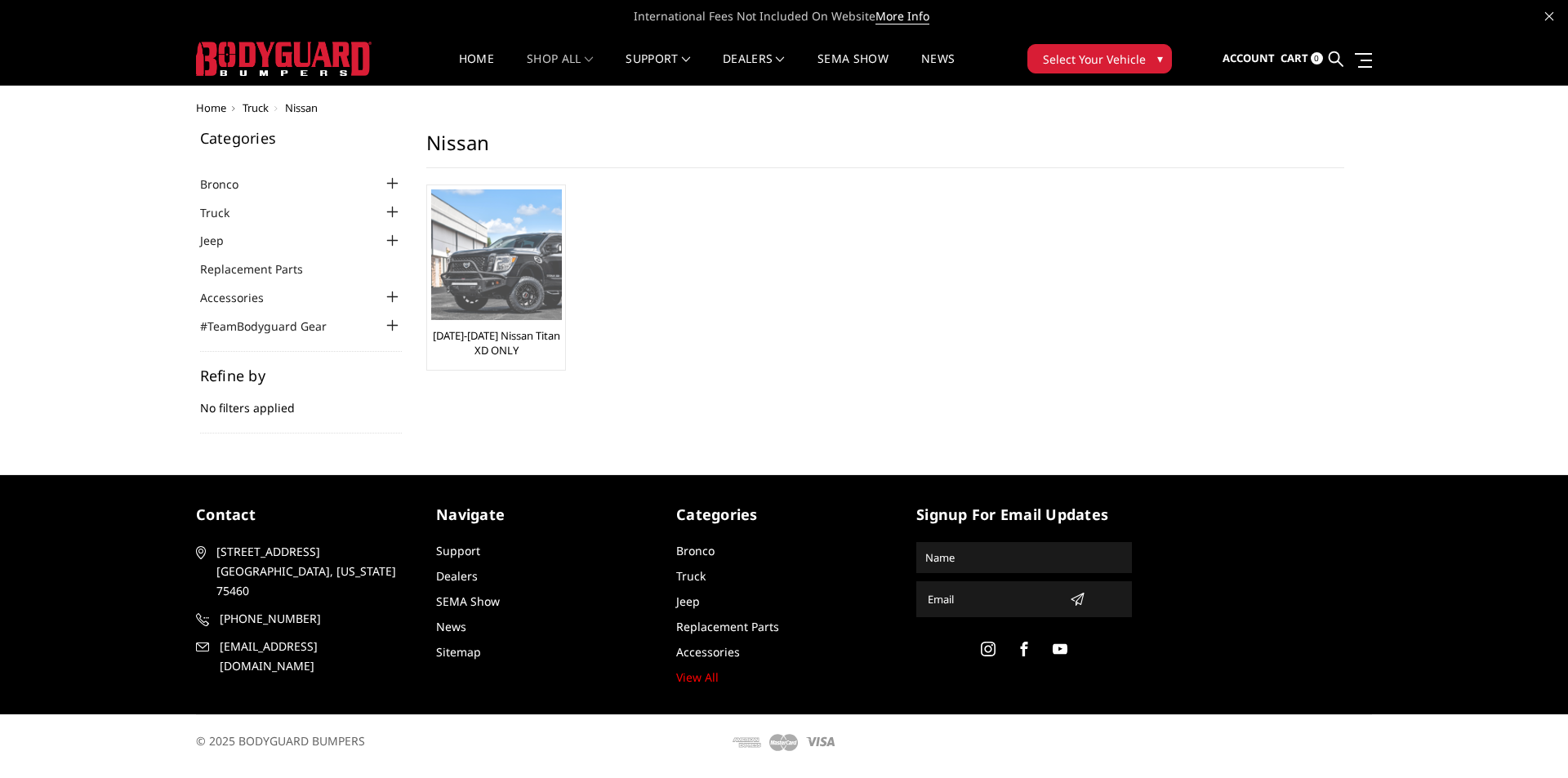
click at [519, 359] on div "[DATE]-[DATE] Nissan Titan XD ONLY" at bounding box center [495, 277] width 130 height 176
click at [518, 306] on img at bounding box center [496, 255] width 131 height 131
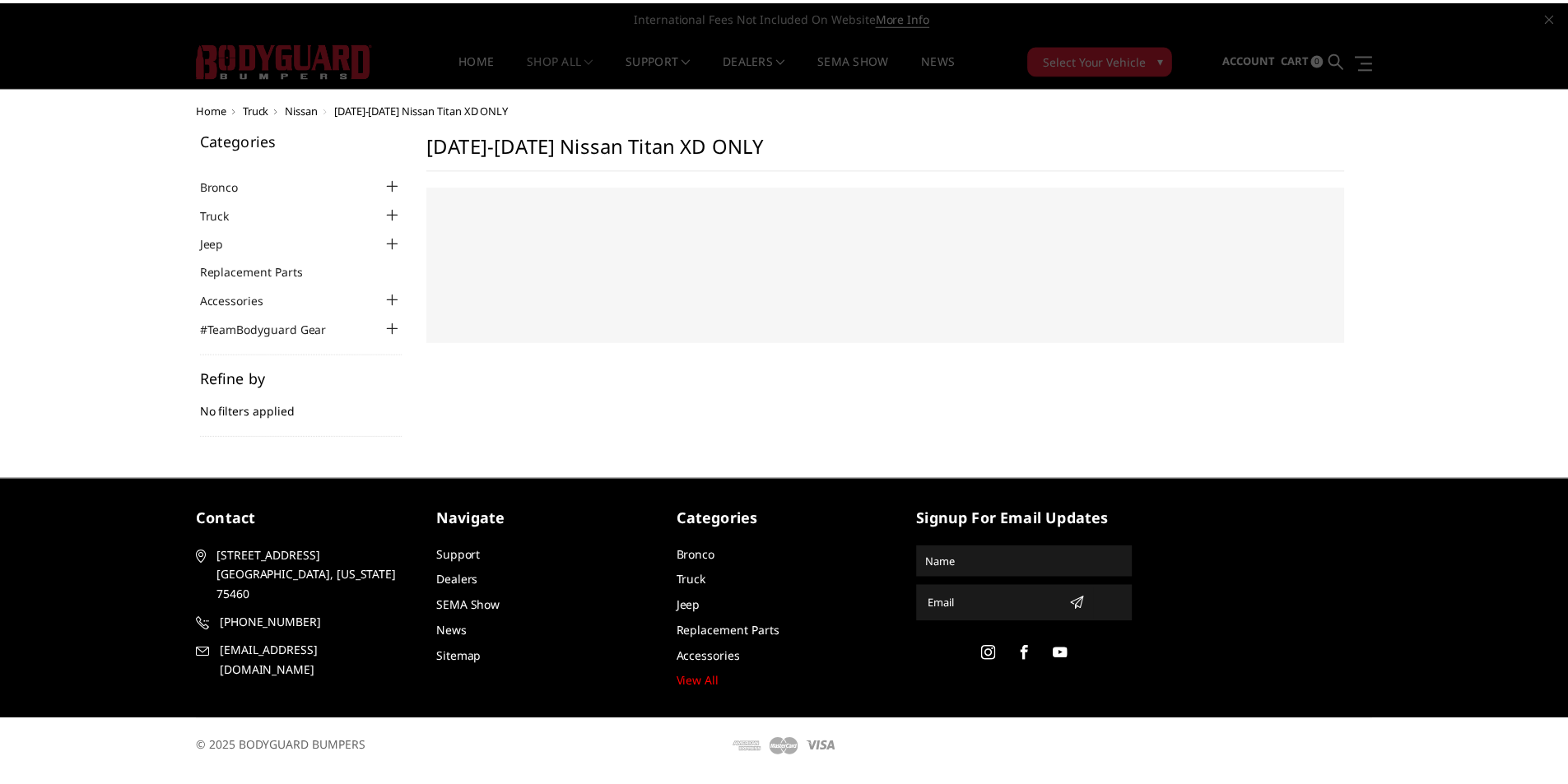
select select "US"
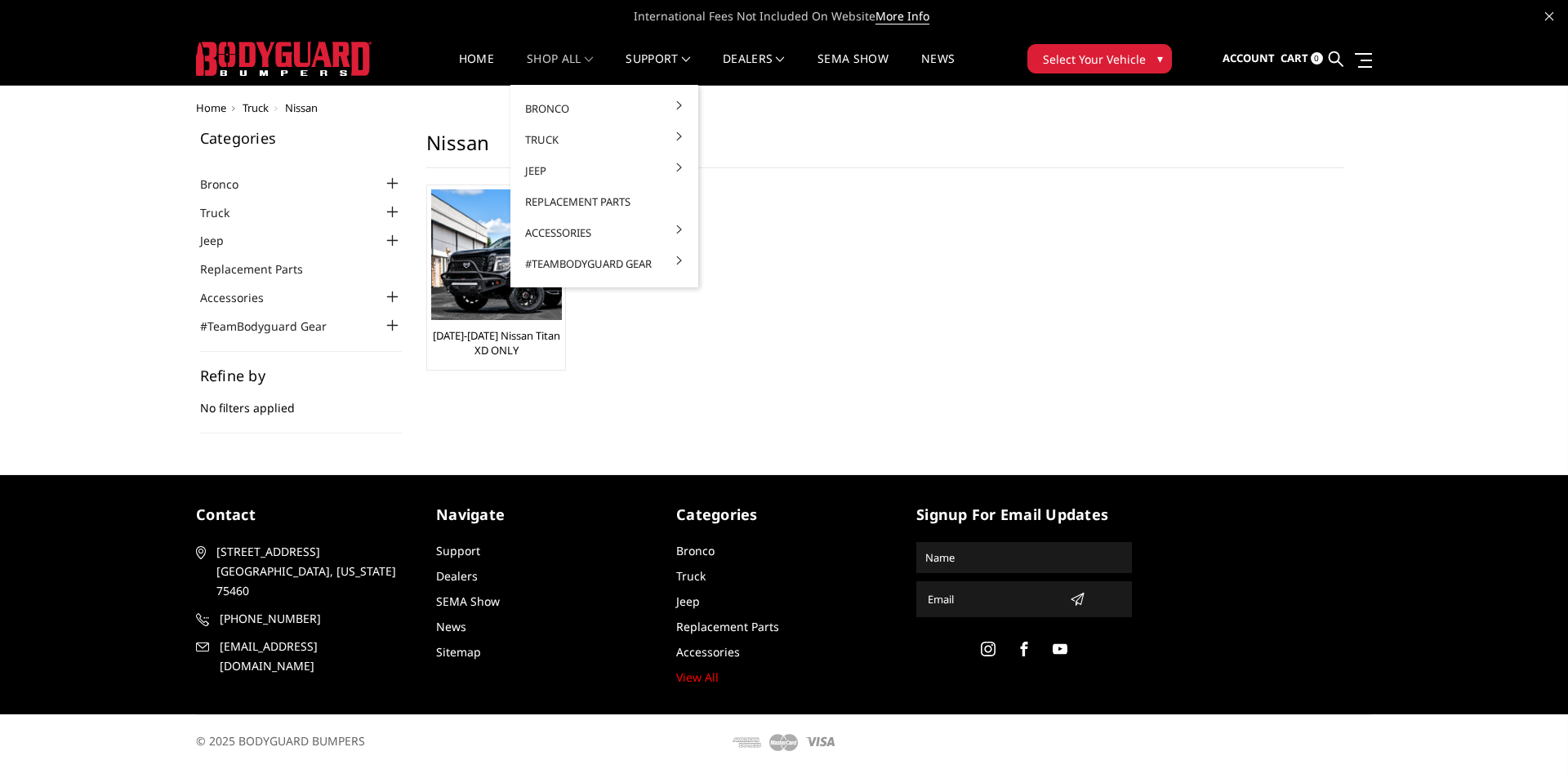
click at [566, 69] on link "shop all" at bounding box center [560, 69] width 66 height 32
click at [554, 97] on link "Bronco" at bounding box center [604, 108] width 175 height 31
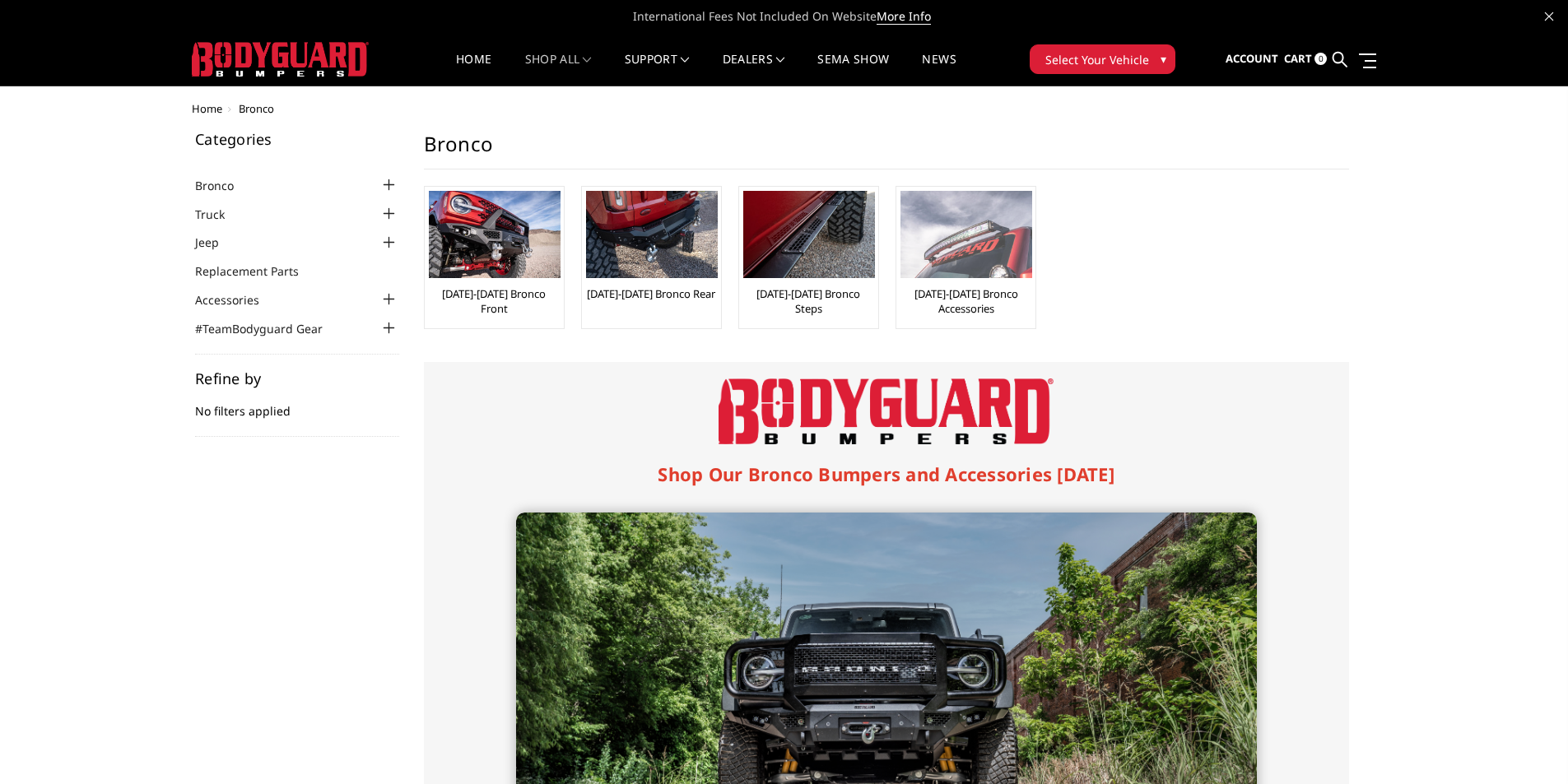
click at [958, 227] on img at bounding box center [967, 234] width 132 height 87
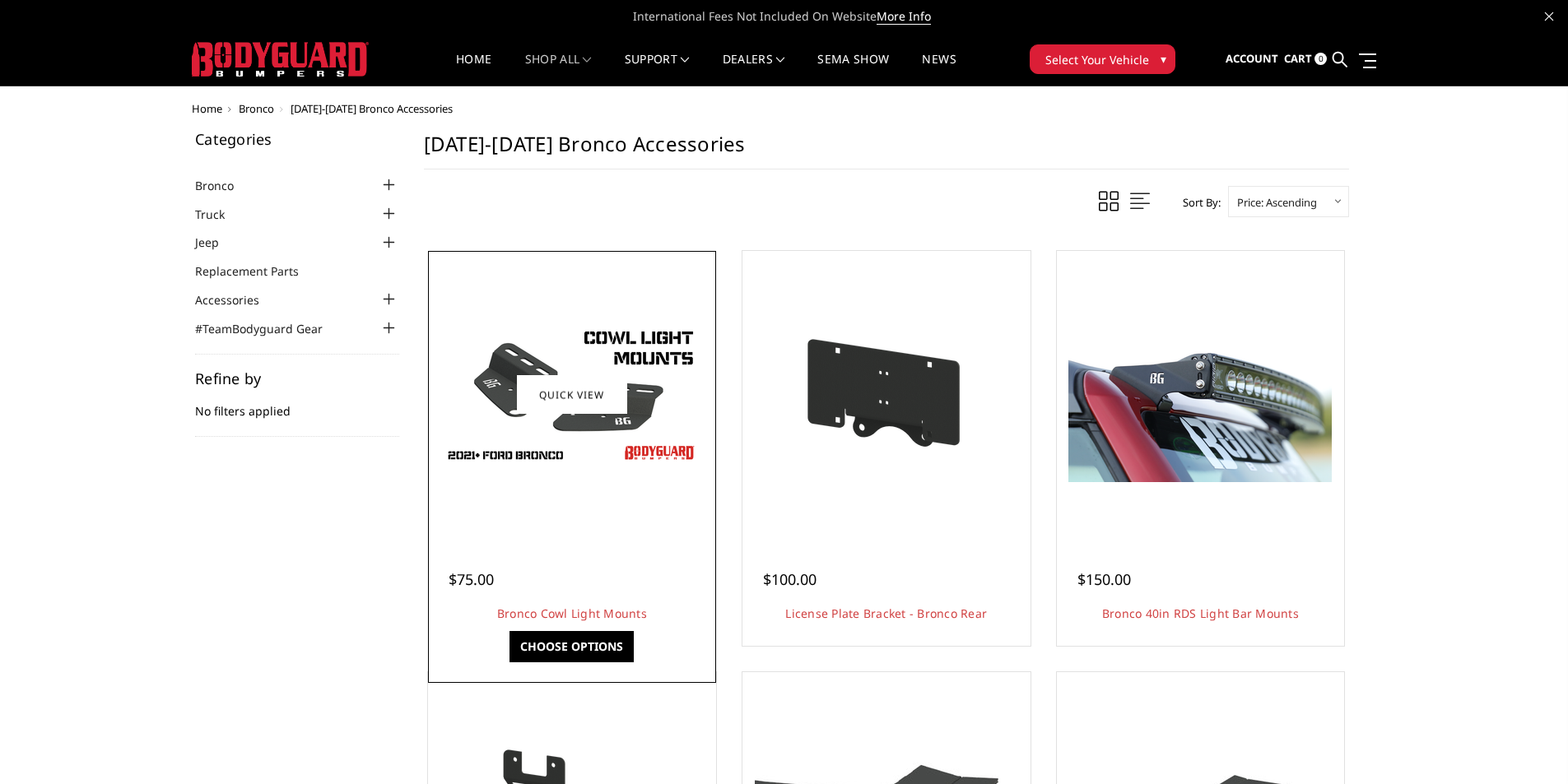
click at [571, 372] on img at bounding box center [572, 394] width 263 height 148
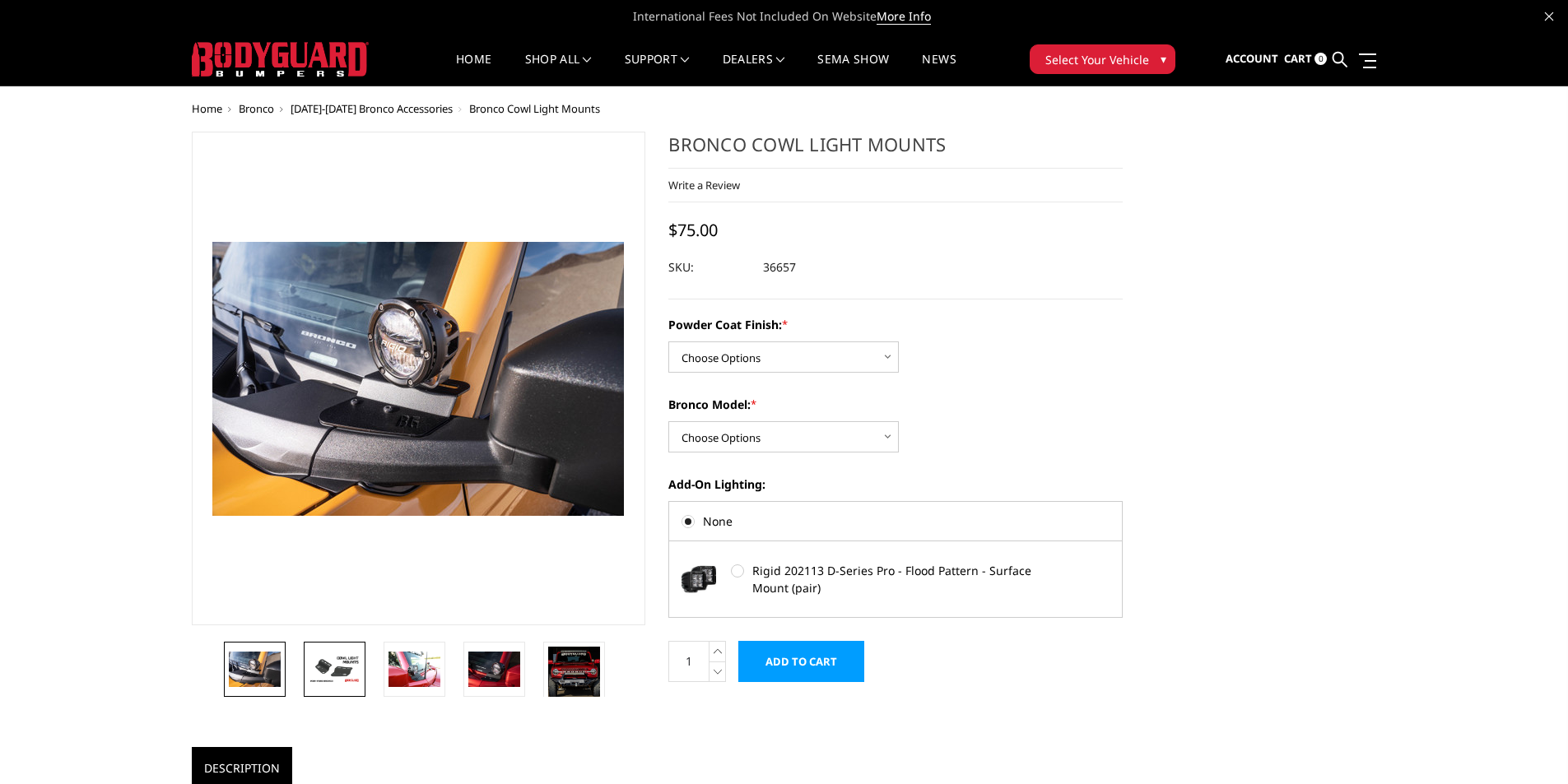
click at [326, 673] on img at bounding box center [334, 670] width 52 height 29
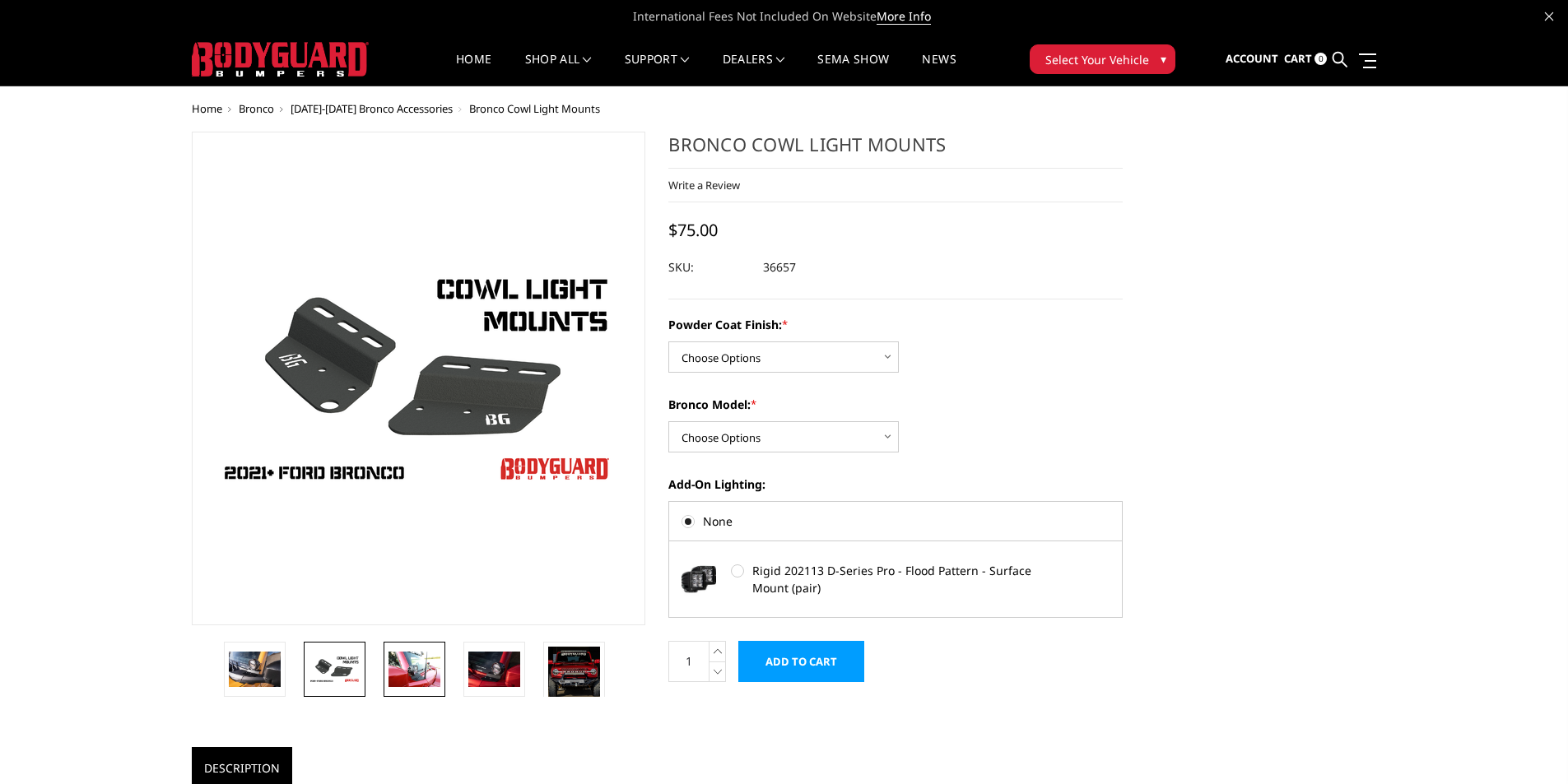
click at [405, 670] on img at bounding box center [414, 669] width 52 height 34
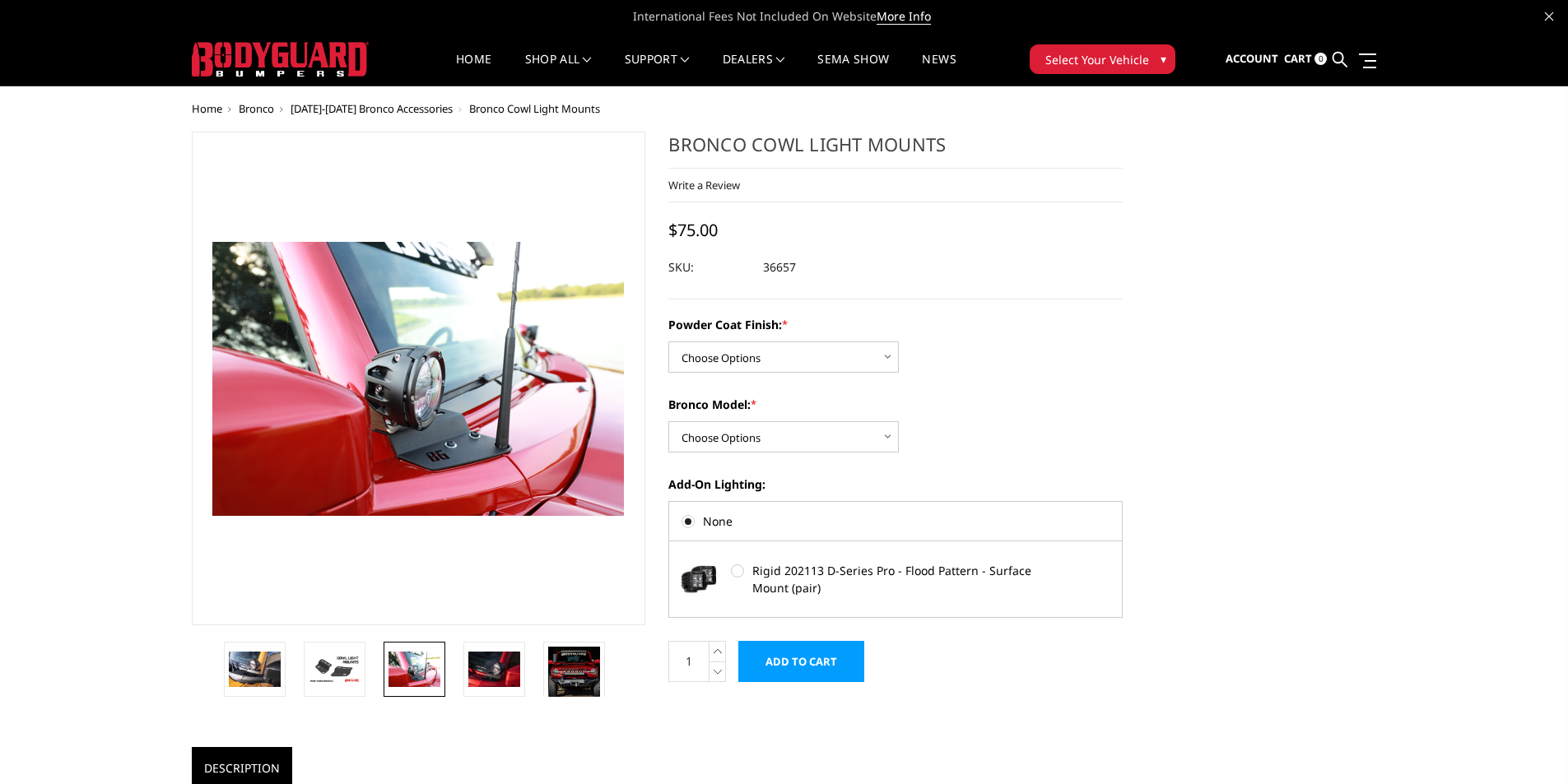
click at [540, 673] on li at bounding box center [580, 670] width 80 height 55
click at [571, 679] on img at bounding box center [574, 672] width 52 height 52
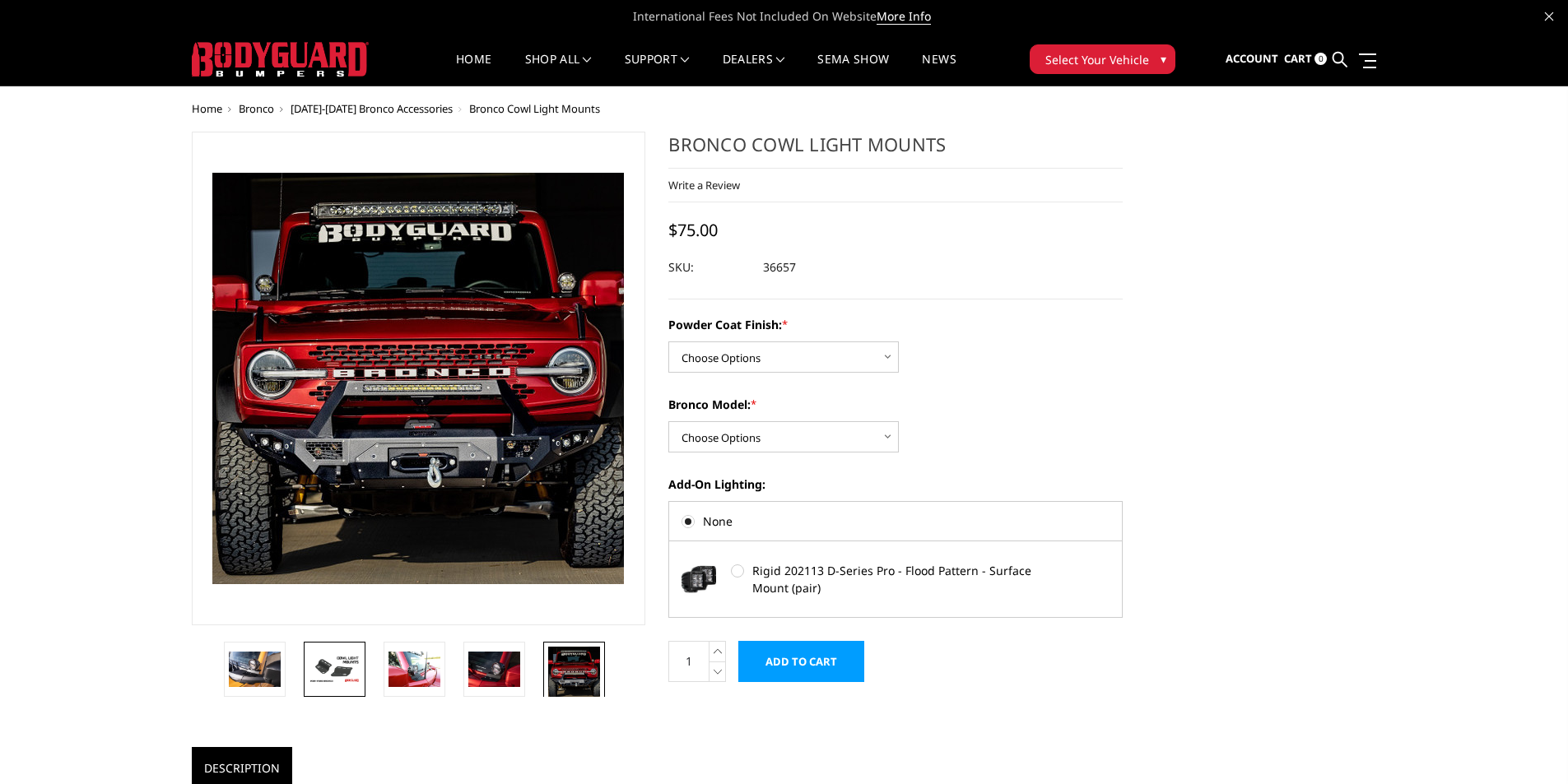
click at [321, 650] on link at bounding box center [334, 670] width 62 height 55
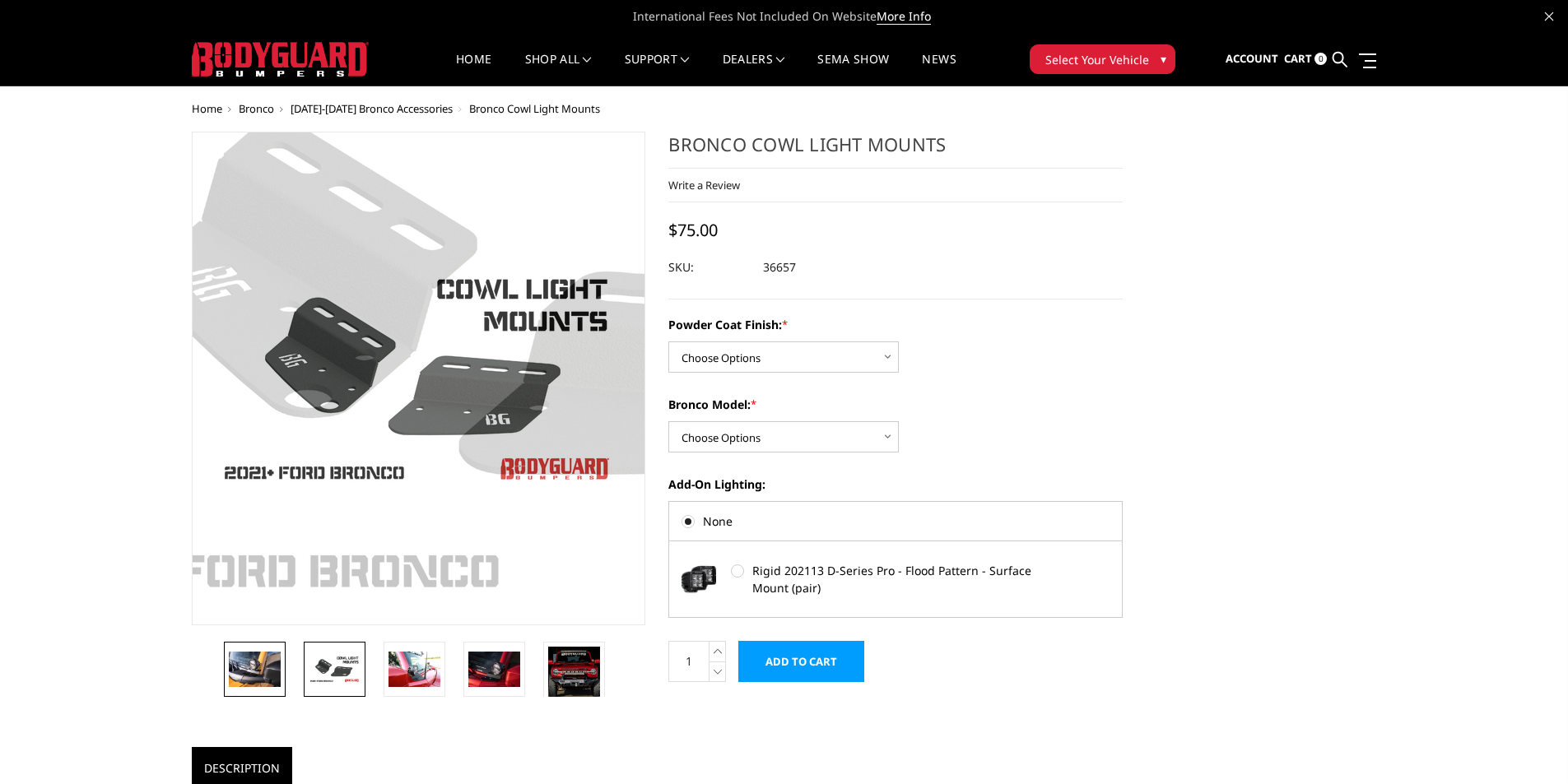
click at [252, 691] on link at bounding box center [255, 670] width 62 height 55
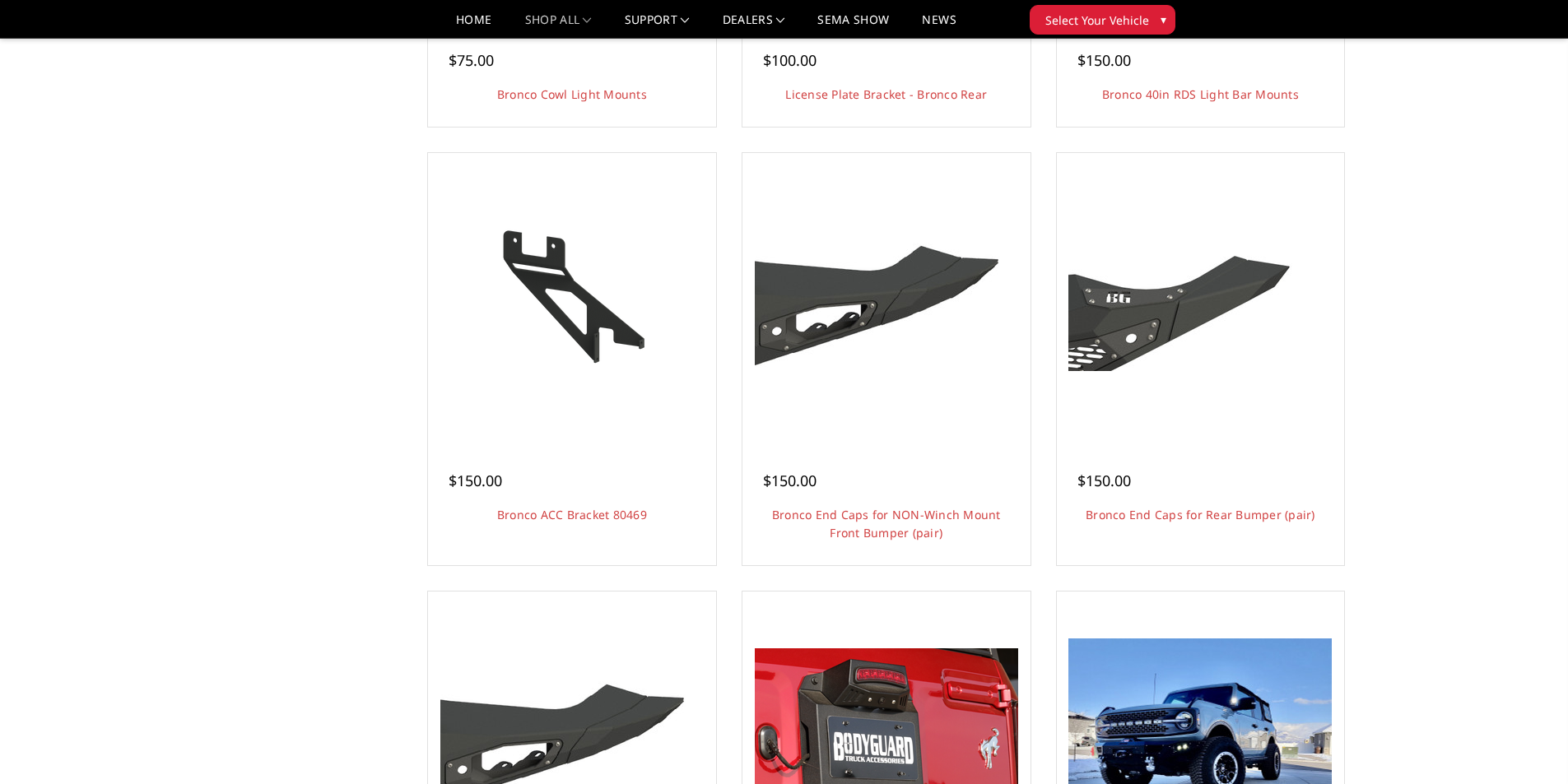
scroll to position [494, 0]
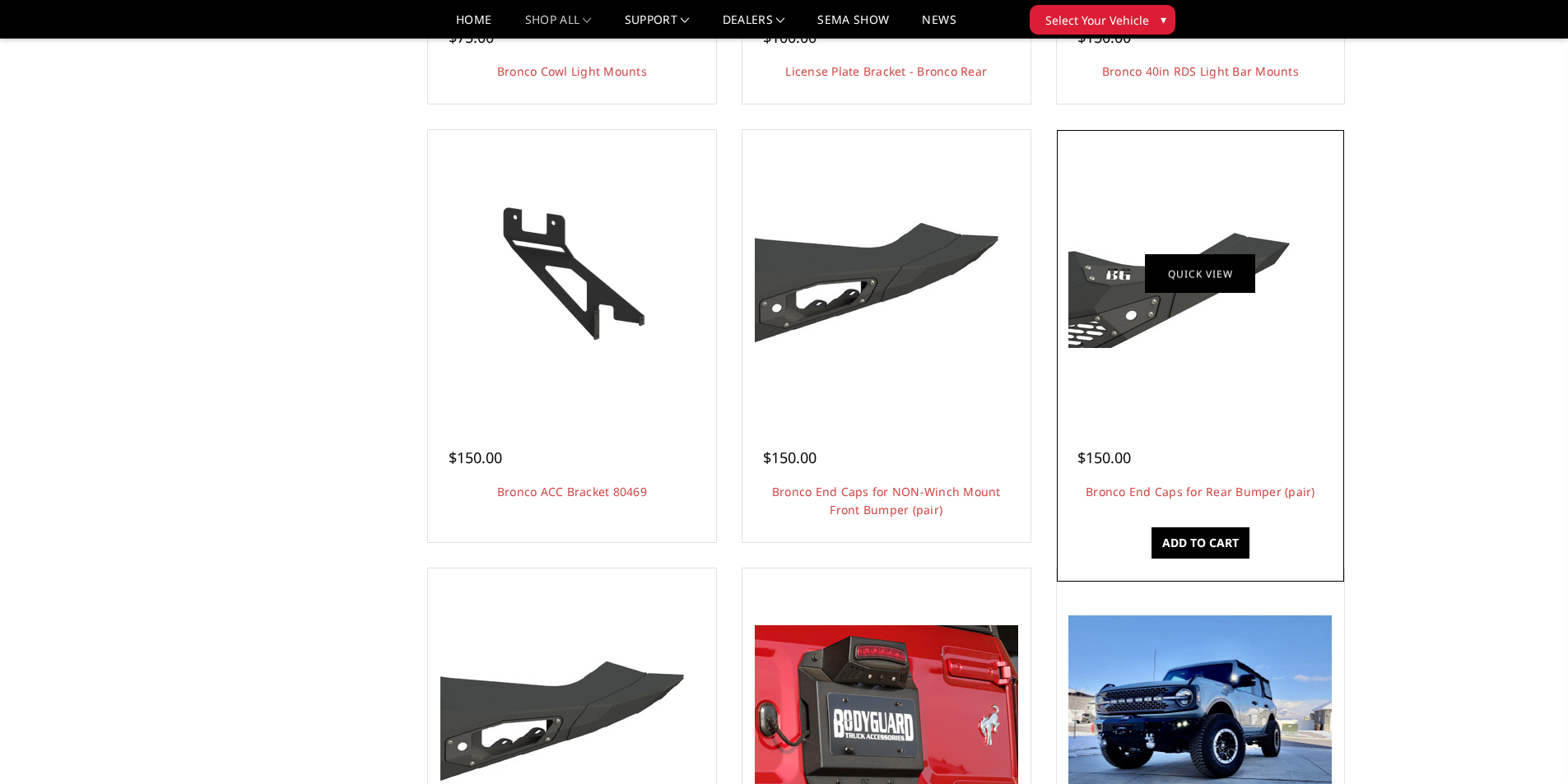
click at [1188, 266] on link "Quick view" at bounding box center [1201, 274] width 111 height 39
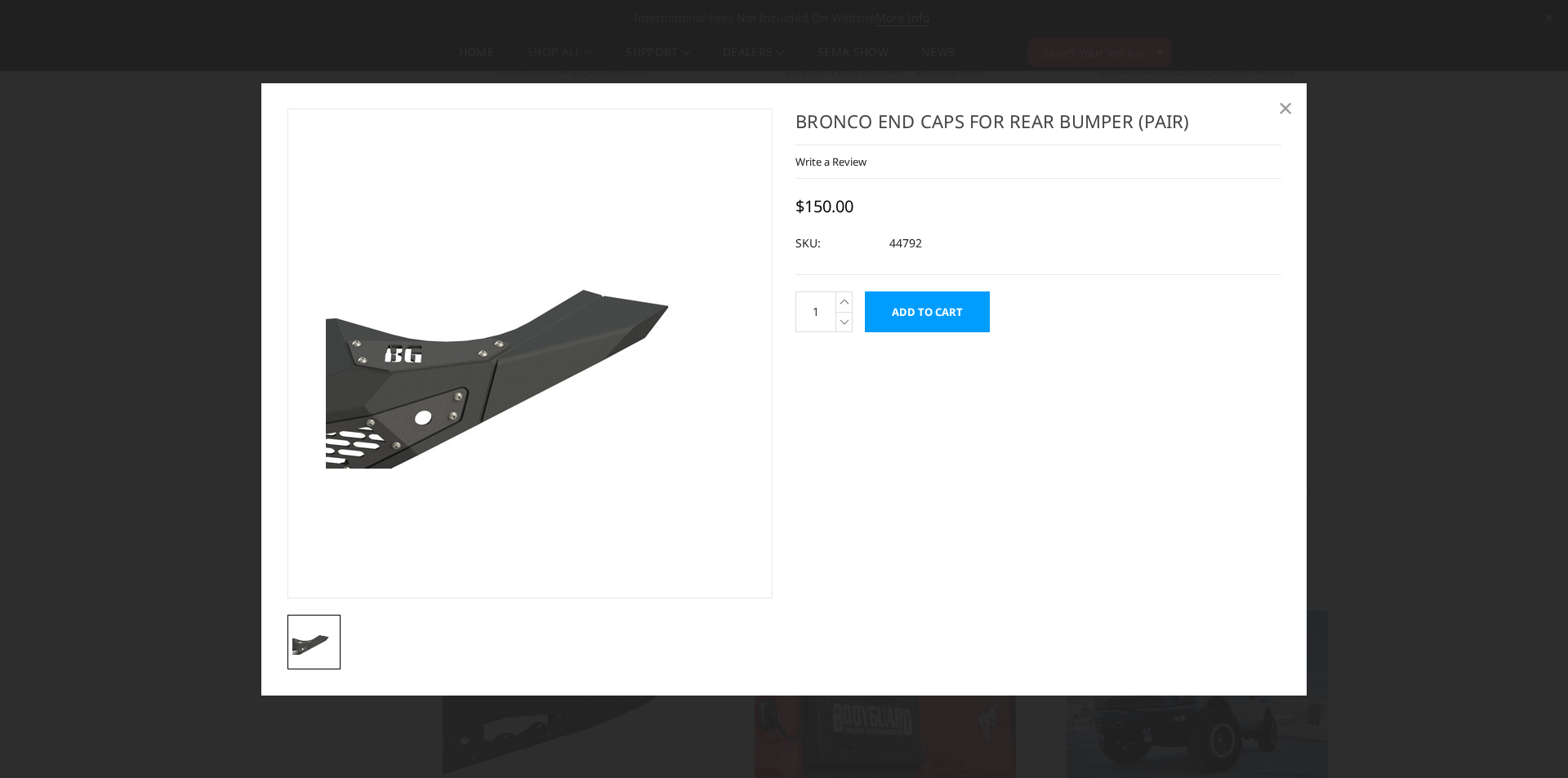
click at [1286, 111] on span "×" at bounding box center [1286, 107] width 15 height 35
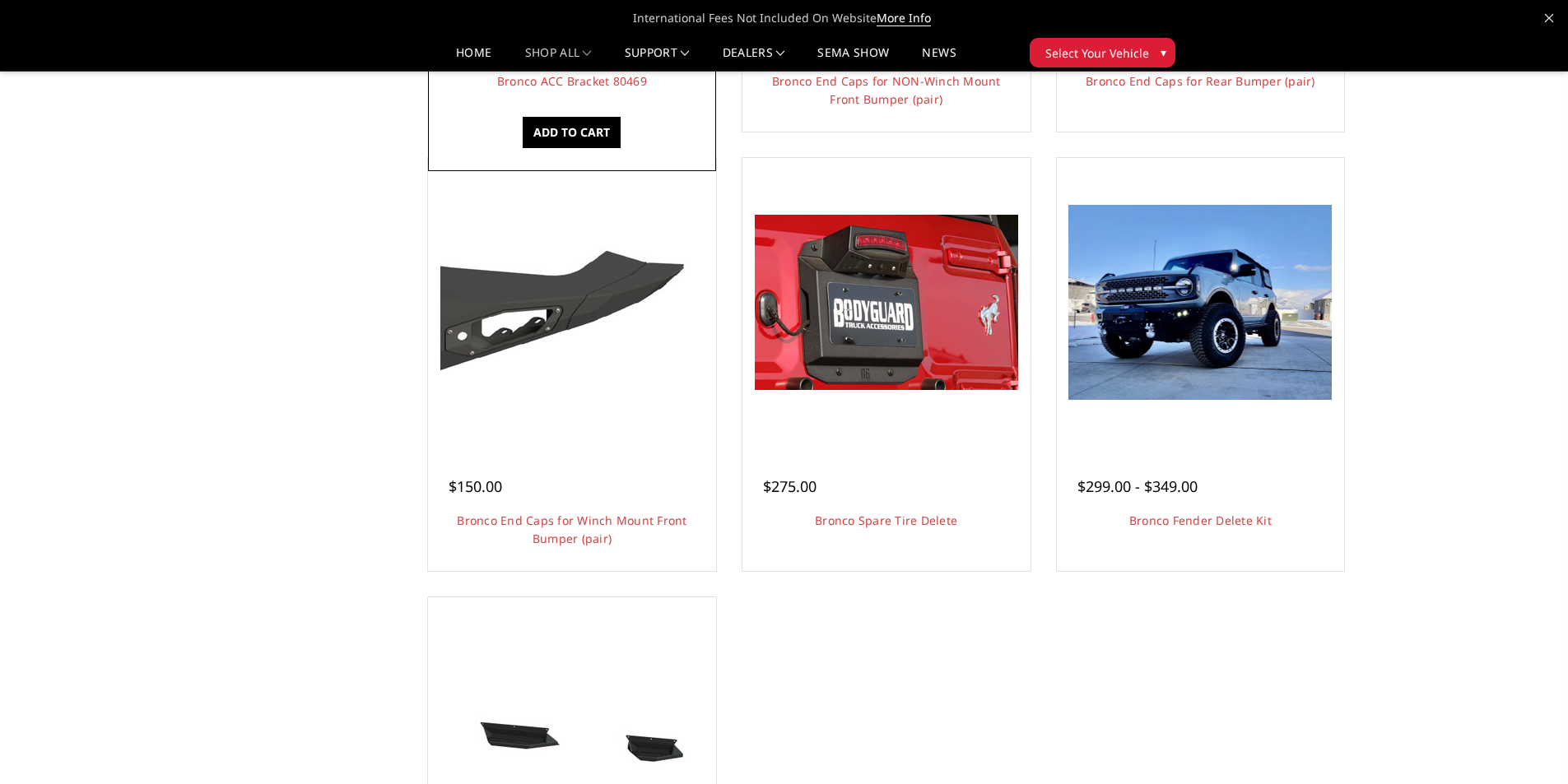
scroll to position [740, 0]
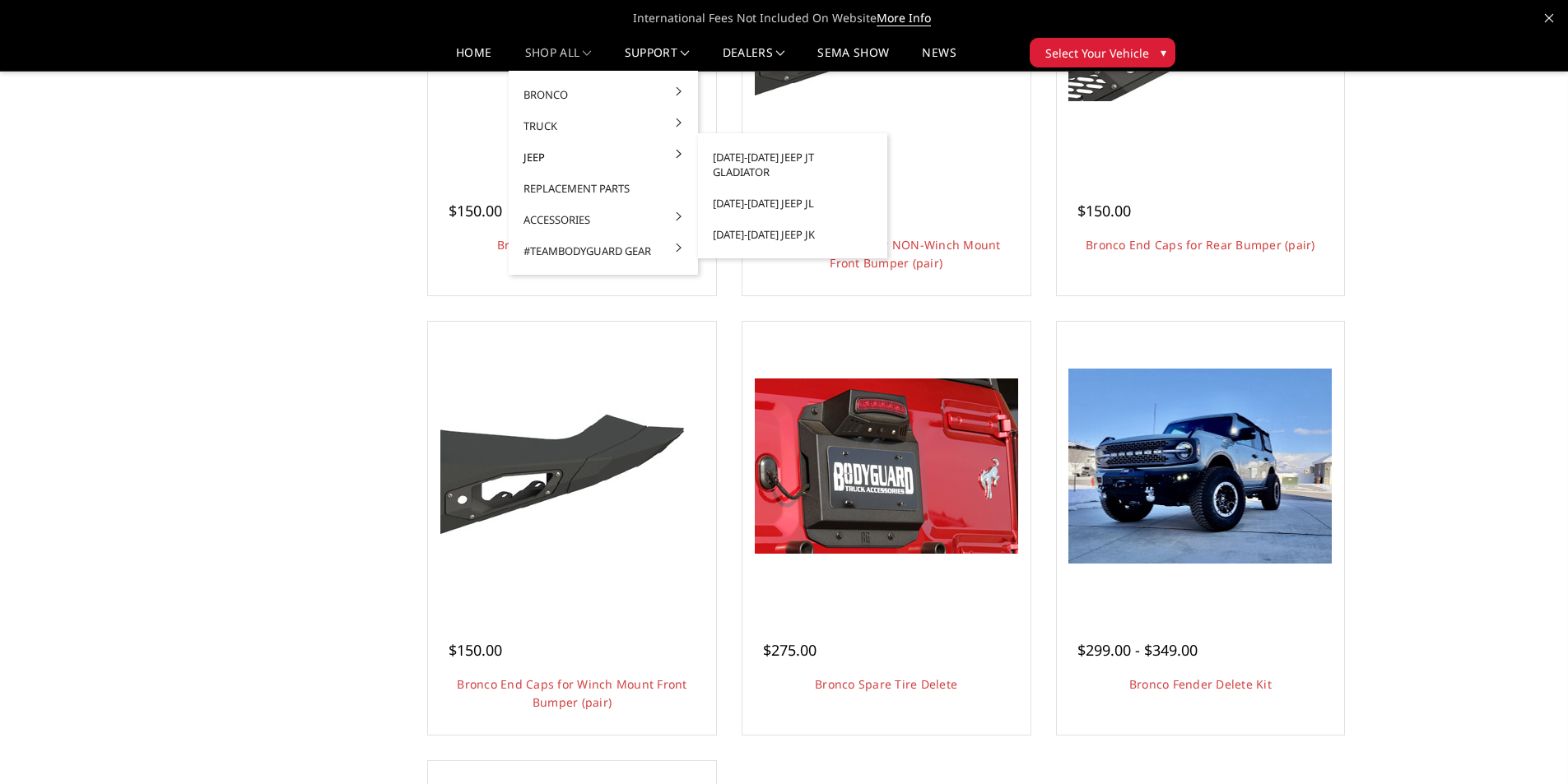
click at [587, 158] on link "Jeep" at bounding box center [603, 156] width 177 height 31
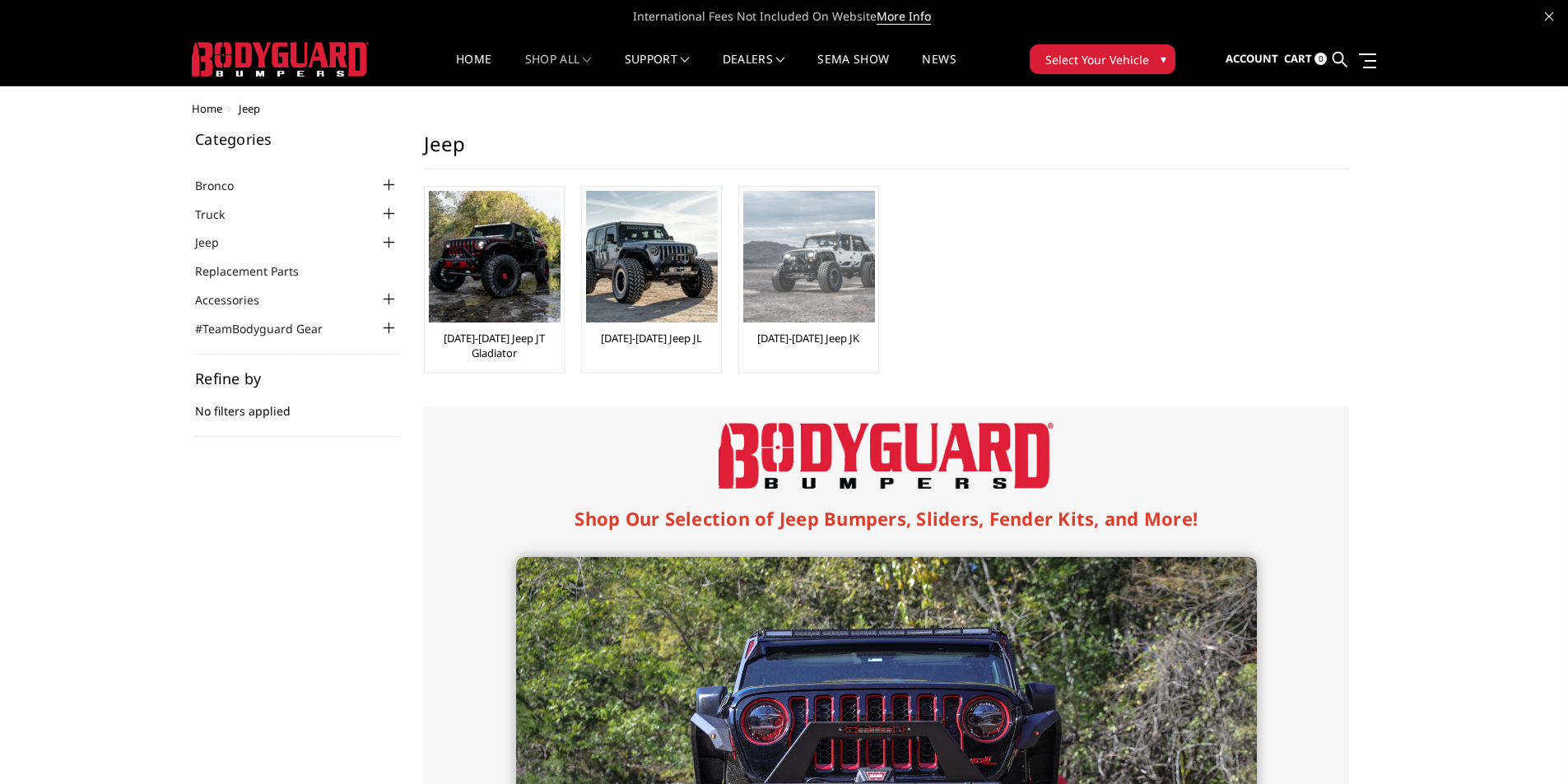
click at [805, 255] on img at bounding box center [809, 257] width 132 height 132
